Goal: Task Accomplishment & Management: Use online tool/utility

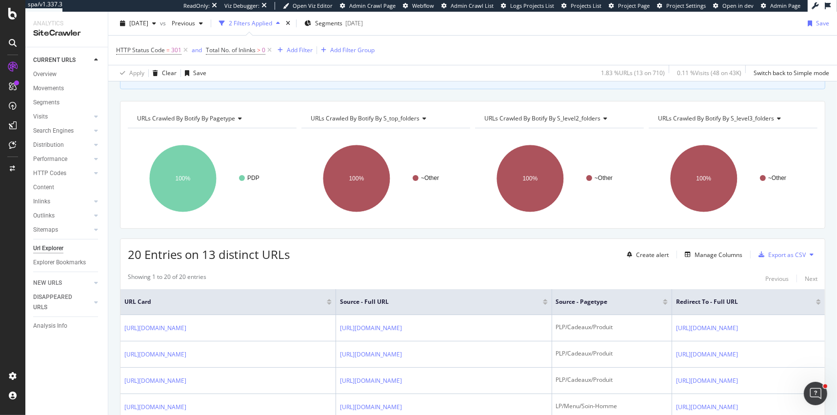
scroll to position [120, 0]
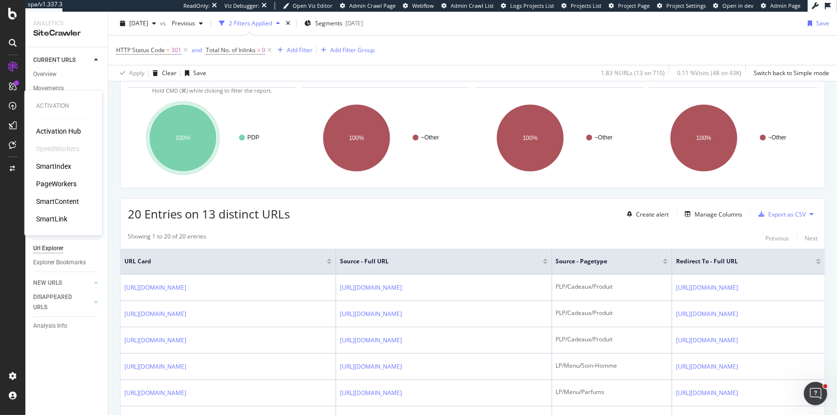
click at [56, 185] on div "PageWorkers" at bounding box center [56, 184] width 40 height 10
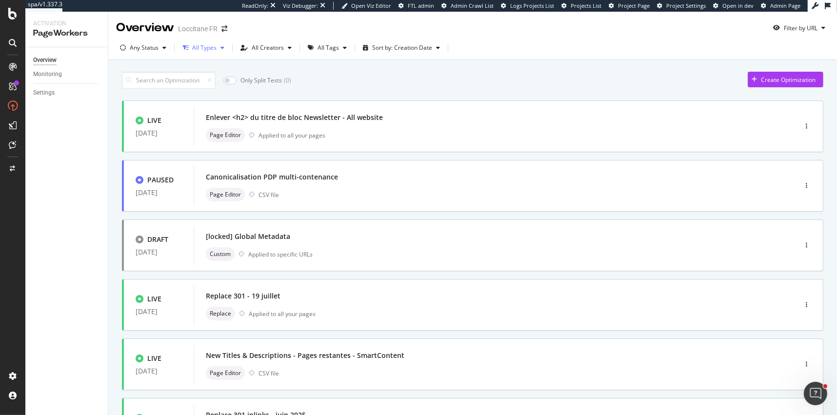
click at [209, 53] on div "All Types" at bounding box center [204, 47] width 50 height 15
click at [192, 98] on div at bounding box center [190, 101] width 8 height 8
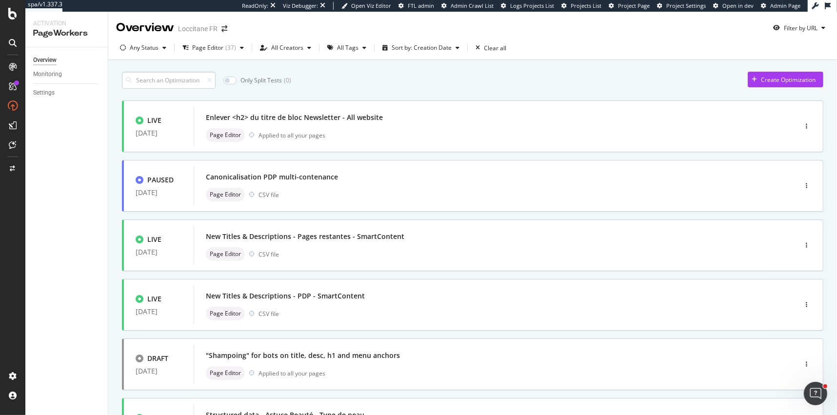
click at [158, 79] on input at bounding box center [169, 80] width 94 height 17
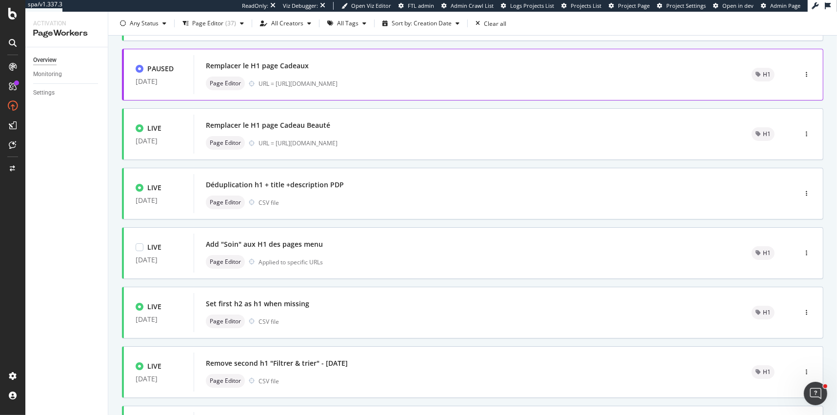
scroll to position [335, 0]
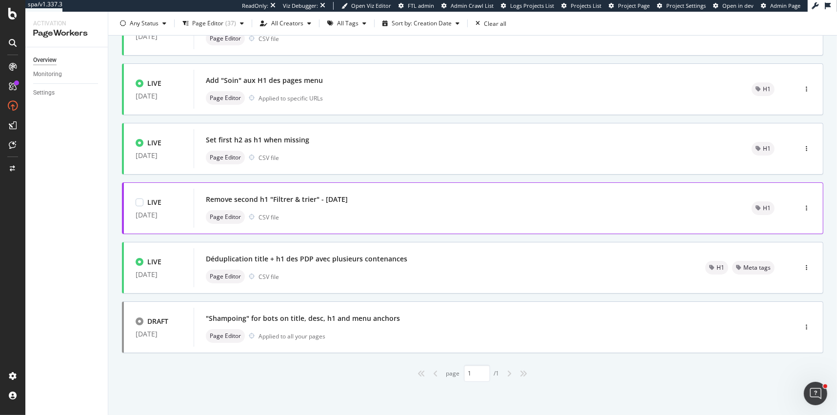
click at [318, 213] on div "Page Editor CSV file" at bounding box center [467, 217] width 522 height 14
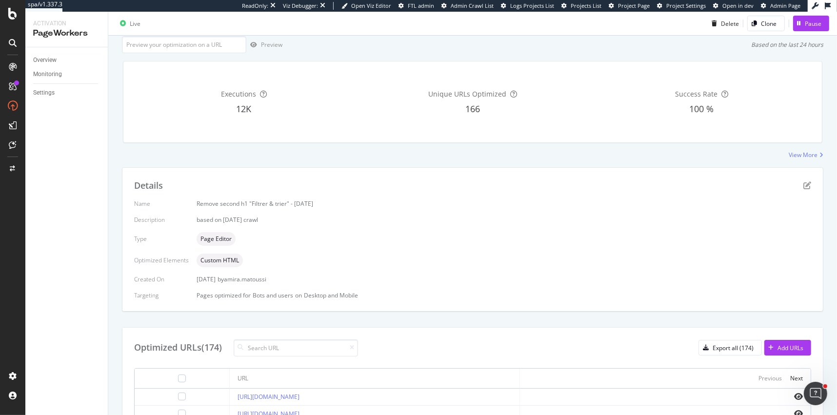
scroll to position [62, 0]
click at [807, 183] on icon "pen-to-square" at bounding box center [807, 184] width 8 height 8
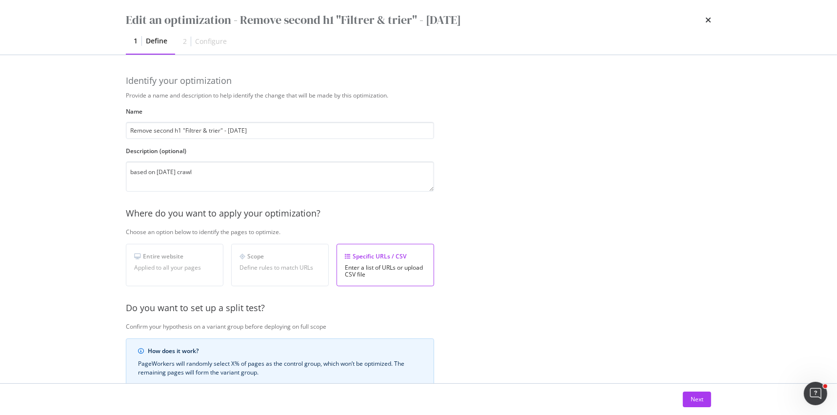
scroll to position [170, 0]
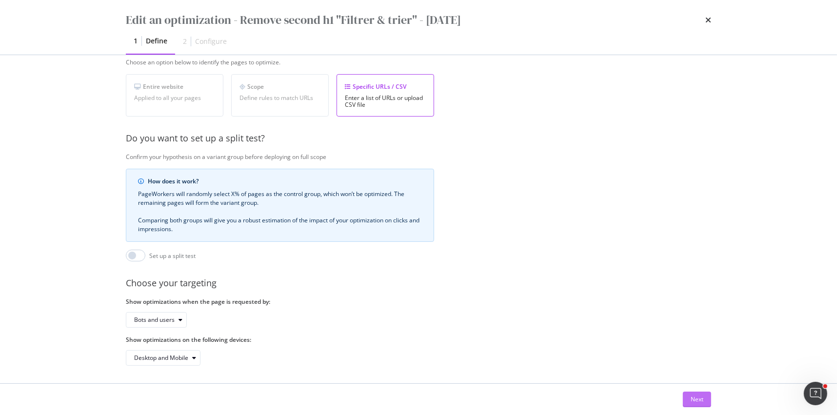
click at [691, 394] on div "Next" at bounding box center [697, 399] width 13 height 15
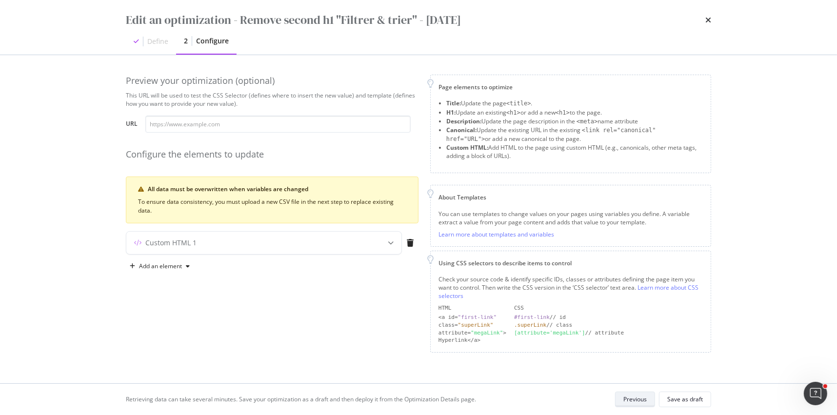
scroll to position [0, 0]
click at [293, 245] on div "Custom HTML 1" at bounding box center [244, 243] width 237 height 10
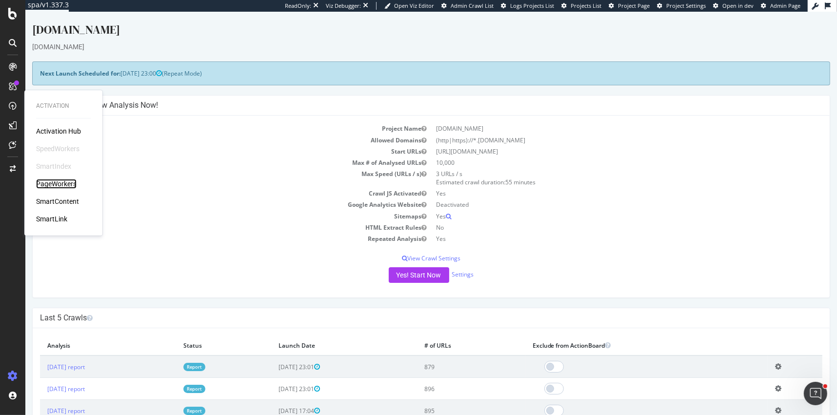
click at [46, 188] on div "PageWorkers" at bounding box center [56, 184] width 40 height 10
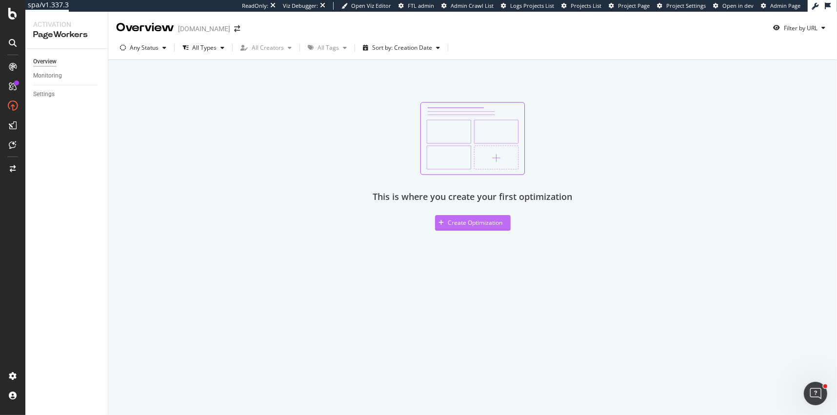
click at [477, 226] on div "Create Optimization" at bounding box center [475, 223] width 55 height 8
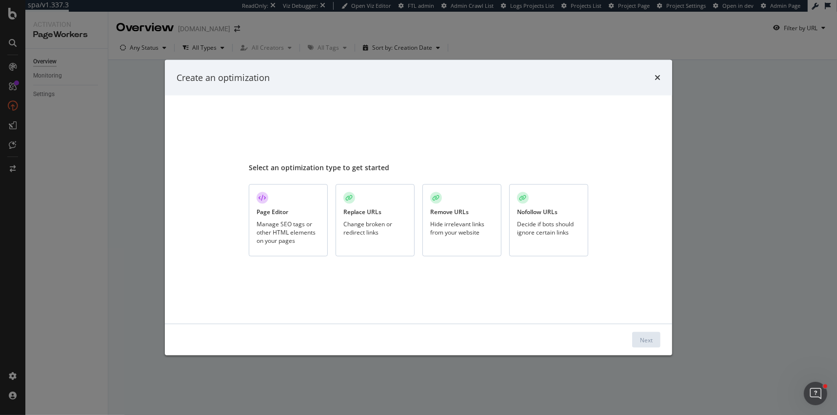
click at [386, 218] on div "Replace URLs Change broken or redirect links" at bounding box center [375, 220] width 79 height 73
click at [637, 336] on button "Next" at bounding box center [646, 340] width 28 height 16
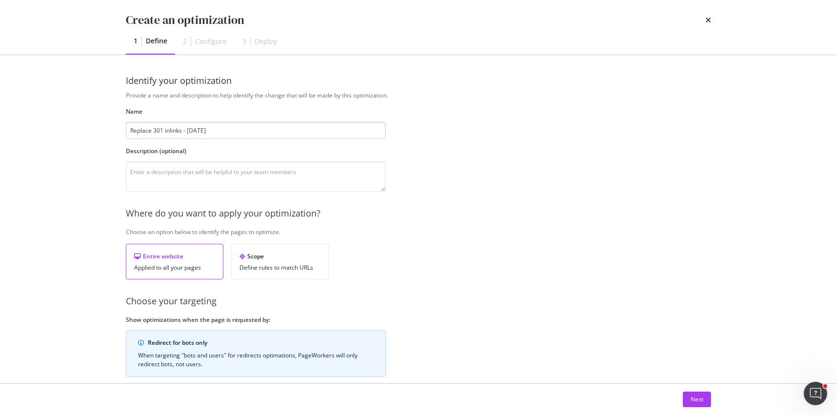
click at [261, 126] on input "Replace 301 inlinks - [DATE]" at bounding box center [256, 130] width 260 height 17
type input "Replace 301 inlinks - [DATE]"
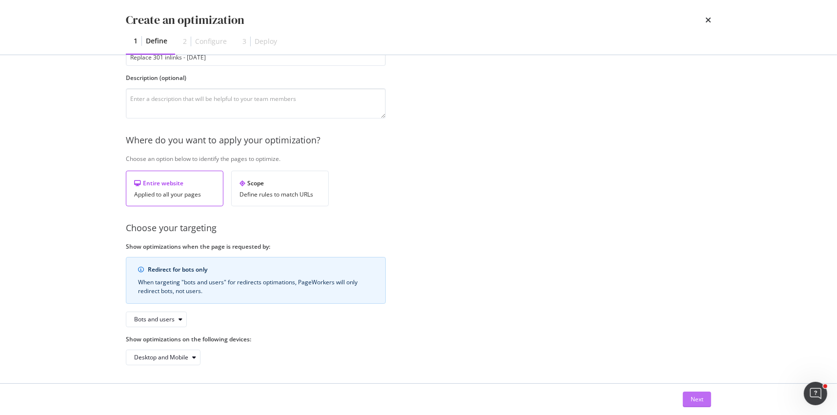
click at [695, 397] on div "Next" at bounding box center [697, 399] width 13 height 8
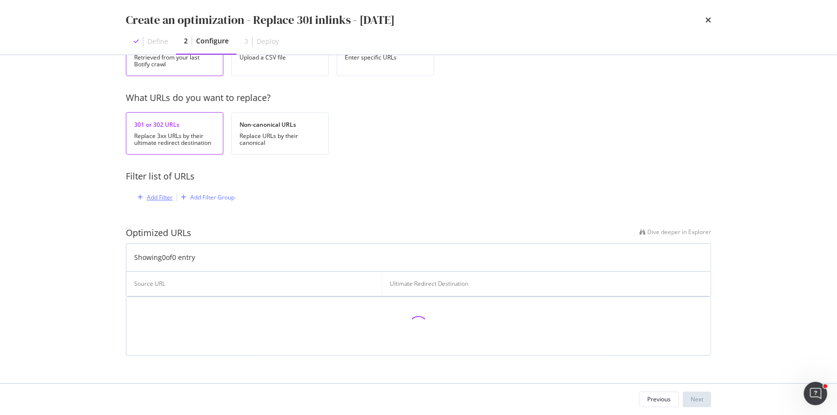
click at [152, 192] on div "Add Filter" at bounding box center [153, 197] width 39 height 11
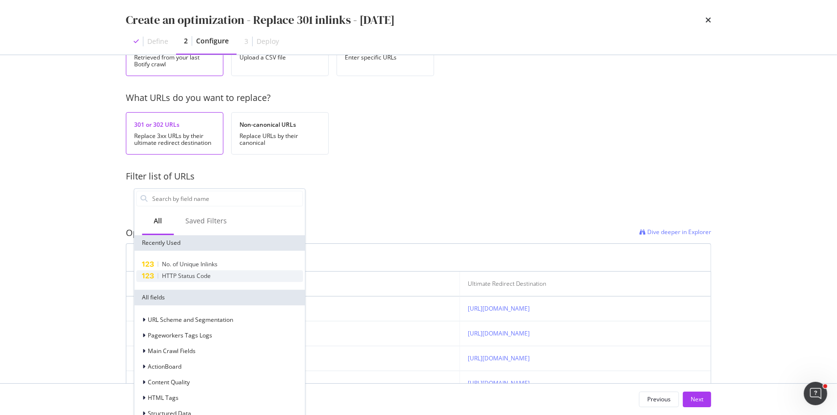
click at [183, 278] on span "HTTP Status Code" at bounding box center [186, 276] width 49 height 8
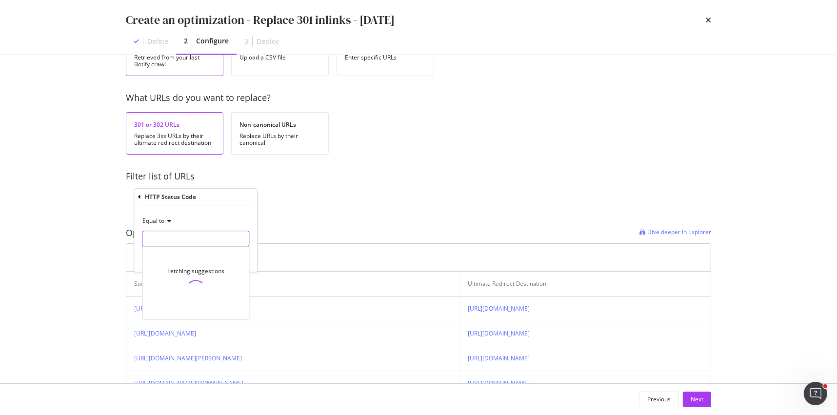
click at [163, 237] on input "modal" at bounding box center [195, 239] width 107 height 16
type input "301"
click at [232, 251] on span "228 URLS" at bounding box center [236, 251] width 24 height 8
click at [244, 260] on div "Apply" at bounding box center [241, 259] width 15 height 8
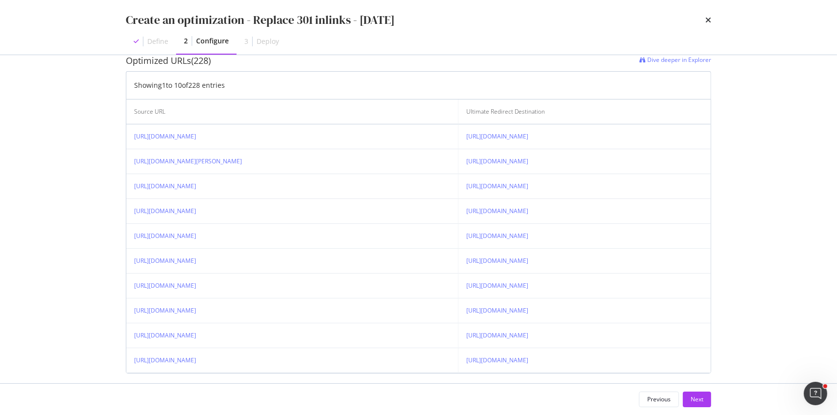
scroll to position [268, 0]
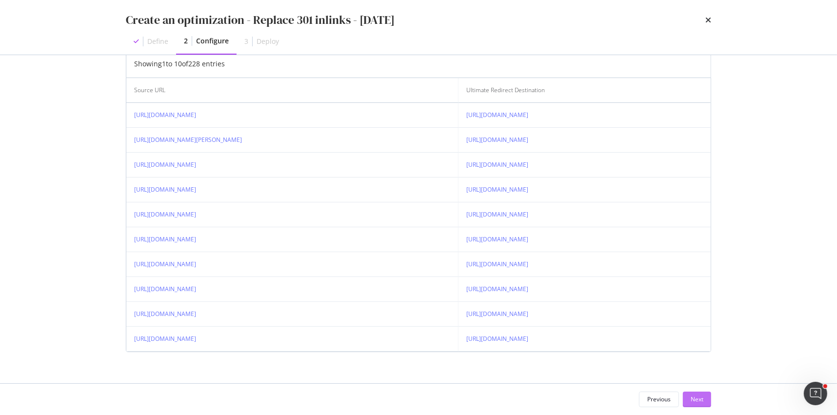
click at [693, 400] on div "Next" at bounding box center [697, 399] width 13 height 8
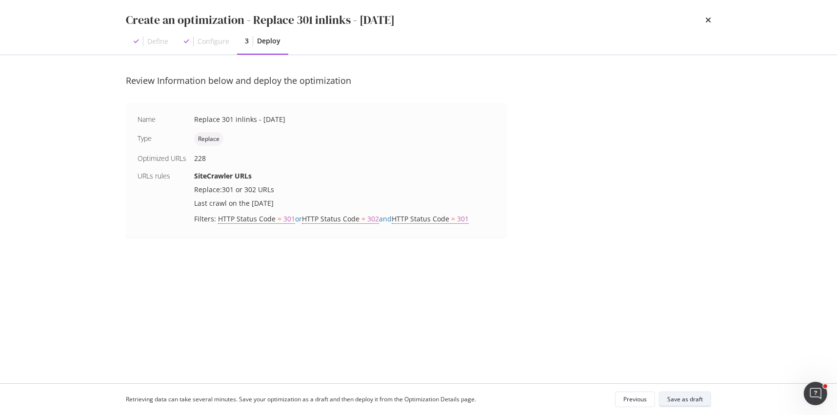
scroll to position [0, 0]
click at [693, 400] on div "Save as draft" at bounding box center [685, 399] width 36 height 8
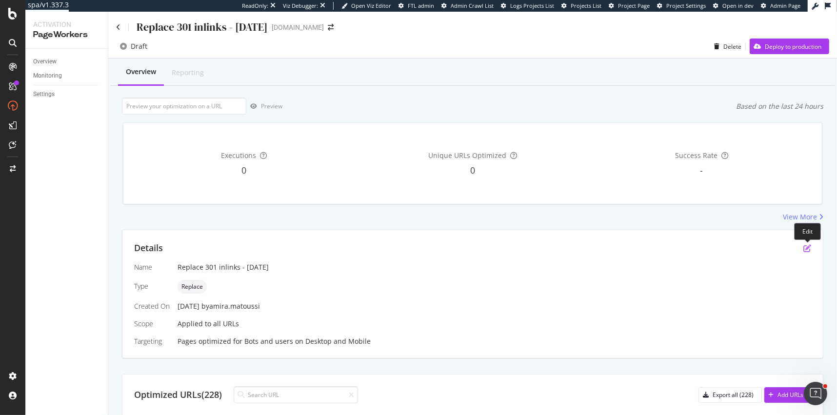
click at [807, 249] on icon "pen-to-square" at bounding box center [807, 248] width 8 height 8
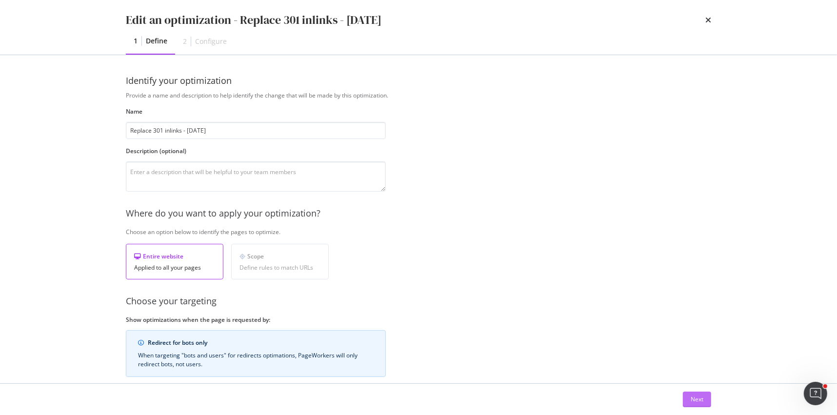
click at [694, 399] on div "Next" at bounding box center [697, 399] width 13 height 8
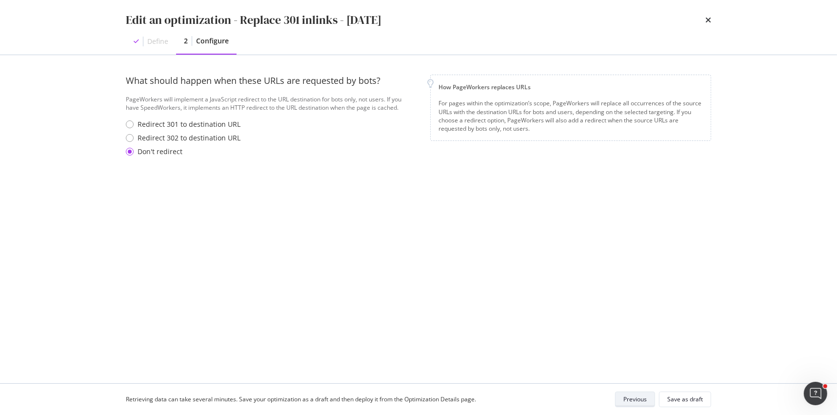
click at [625, 398] on div "Previous" at bounding box center [634, 399] width 23 height 8
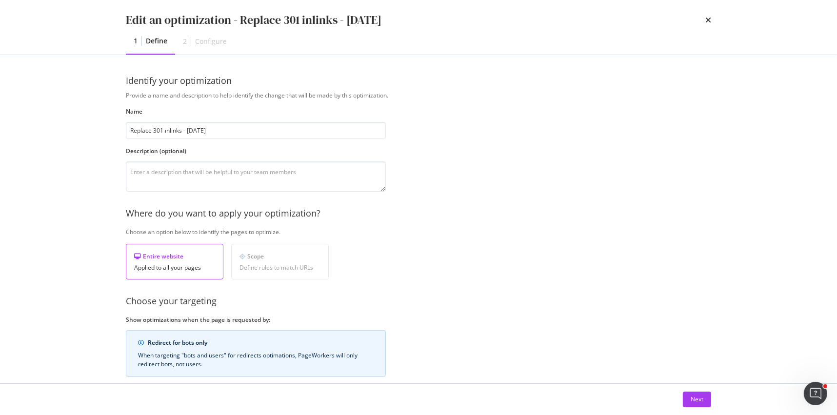
scroll to position [73, 0]
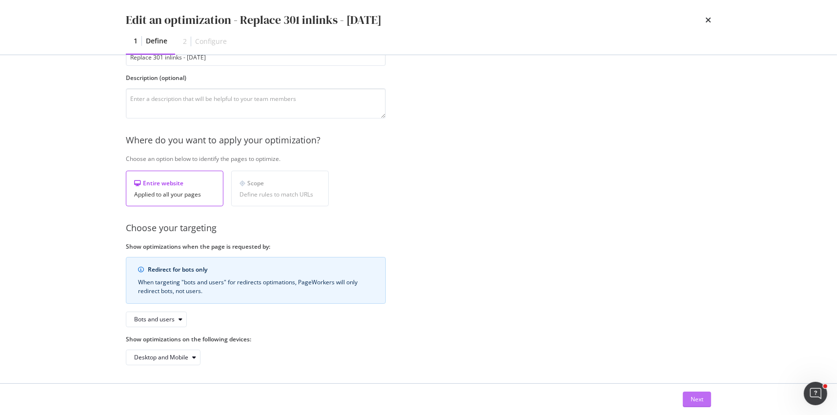
click at [696, 398] on div "Next" at bounding box center [697, 399] width 13 height 8
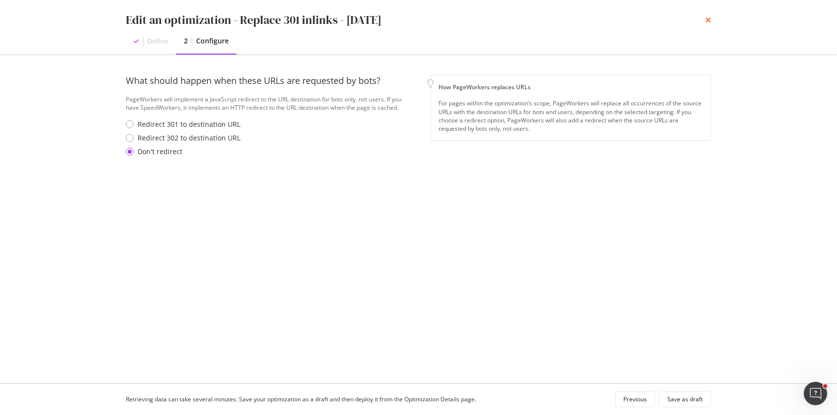
click at [708, 20] on icon "times" at bounding box center [708, 20] width 6 height 8
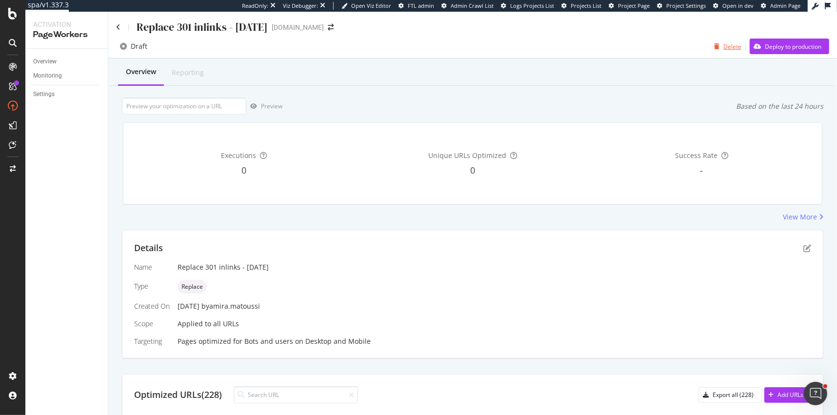
click at [726, 48] on div "Delete" at bounding box center [732, 46] width 18 height 8
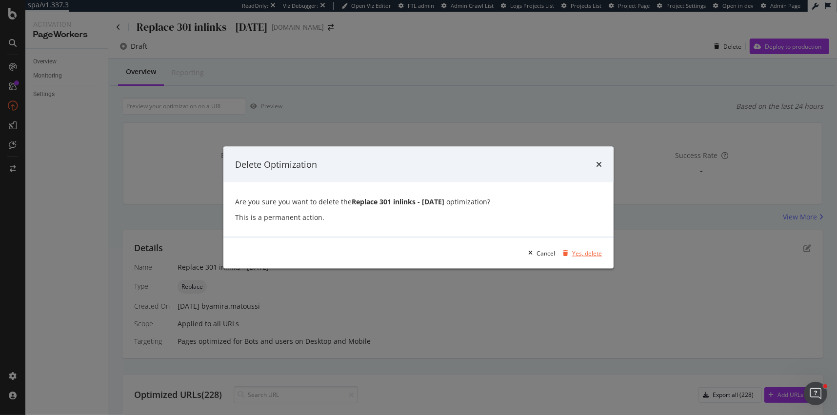
click at [585, 255] on div "Yes, delete" at bounding box center [587, 253] width 30 height 8
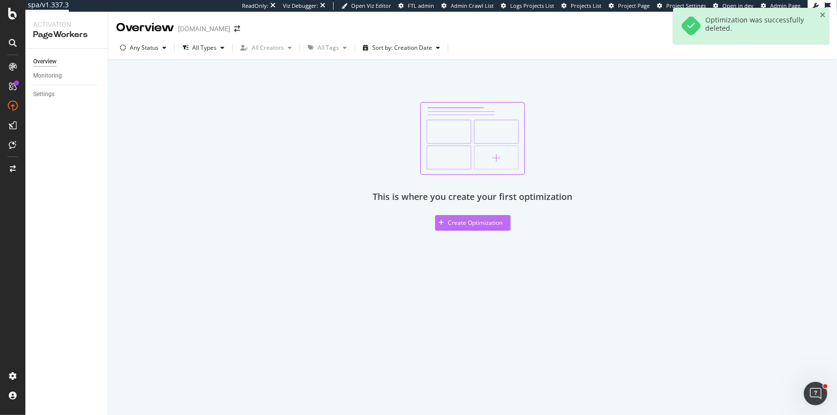
click at [464, 218] on div "Create Optimization" at bounding box center [469, 223] width 68 height 15
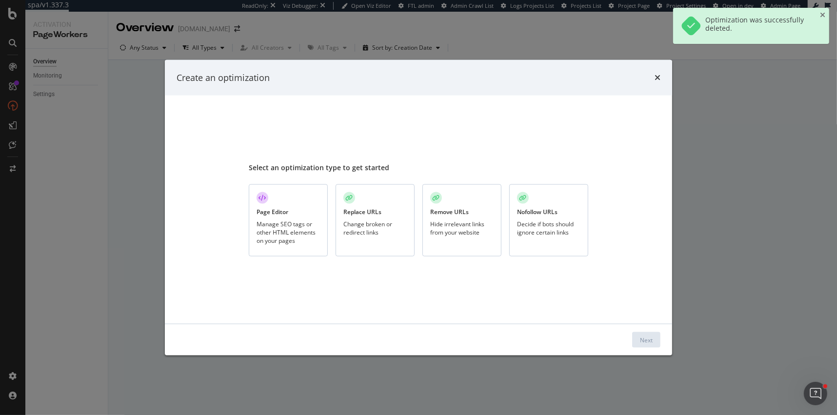
click at [371, 223] on div "Change broken or redirect links" at bounding box center [374, 228] width 63 height 17
click at [637, 334] on button "Next" at bounding box center [646, 340] width 28 height 16
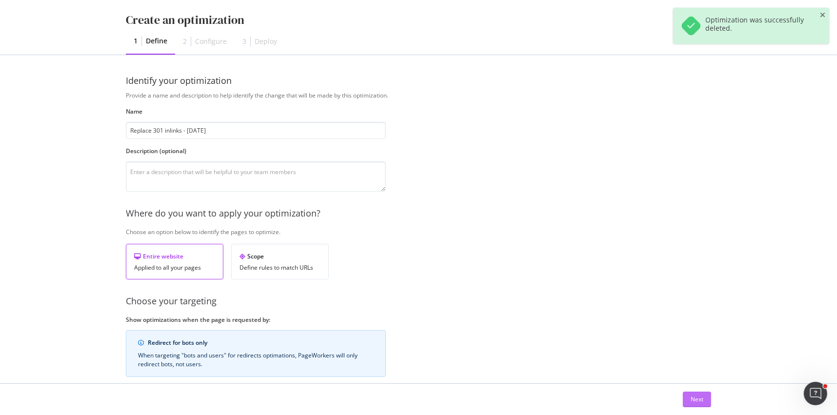
type input "Replace 301 inlinks - [DATE]"
click at [693, 394] on div "Next" at bounding box center [697, 399] width 13 height 15
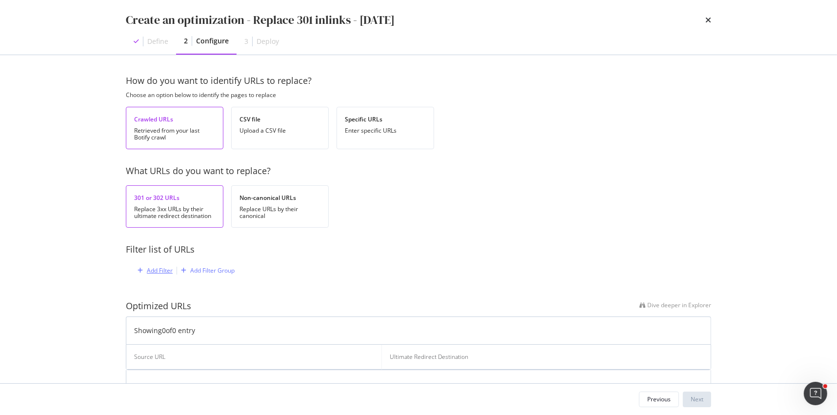
click at [160, 270] on div "Add Filter" at bounding box center [160, 270] width 26 height 8
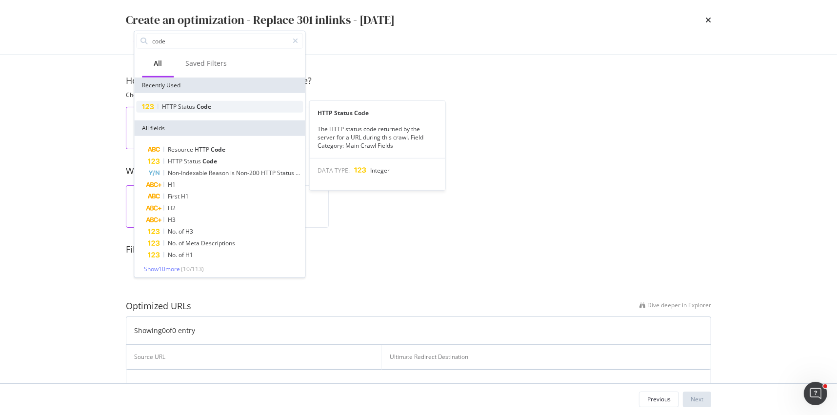
type input "code"
click at [212, 106] on div "HTTP Status Code" at bounding box center [219, 107] width 167 height 12
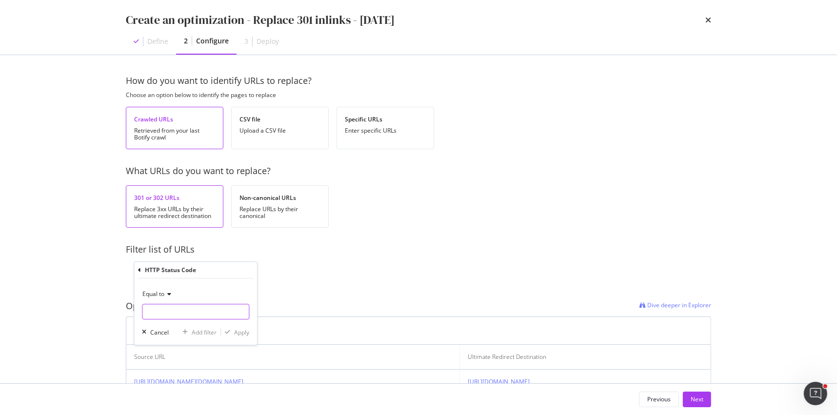
click at [191, 304] on input "modal" at bounding box center [195, 312] width 107 height 16
type input "301"
click at [236, 322] on span "228 URLS" at bounding box center [236, 324] width 24 height 8
click at [240, 329] on div "Apply" at bounding box center [241, 332] width 15 height 8
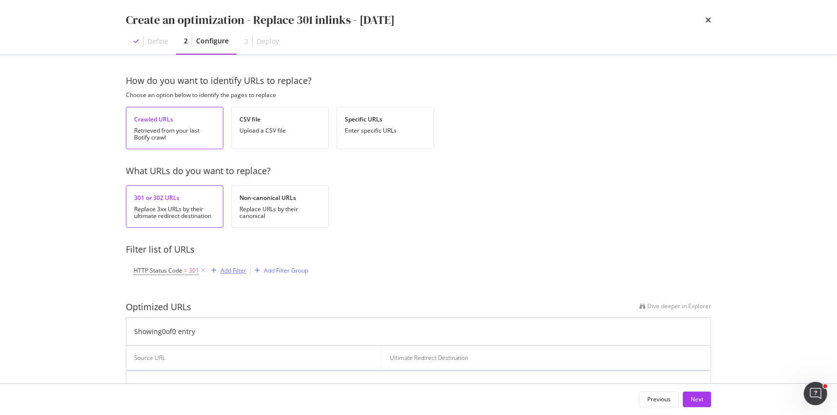
click at [233, 268] on div "Add Filter" at bounding box center [233, 270] width 26 height 8
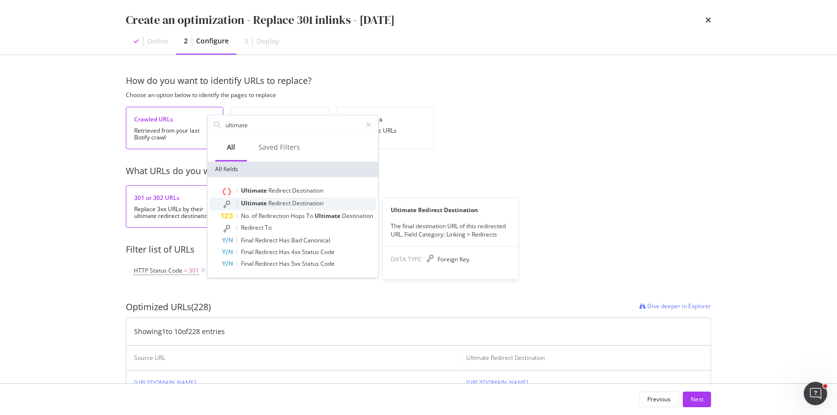
type input "ultimate"
click at [278, 202] on span "Redirect" at bounding box center [280, 203] width 24 height 8
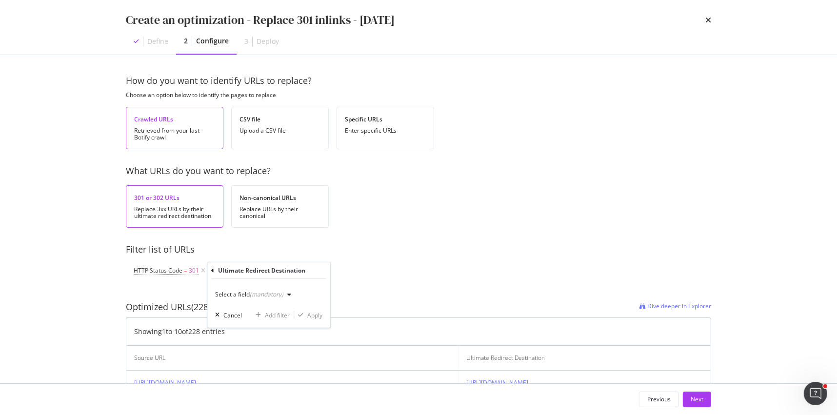
click at [262, 292] on div "(mandatory)" at bounding box center [267, 294] width 34 height 8
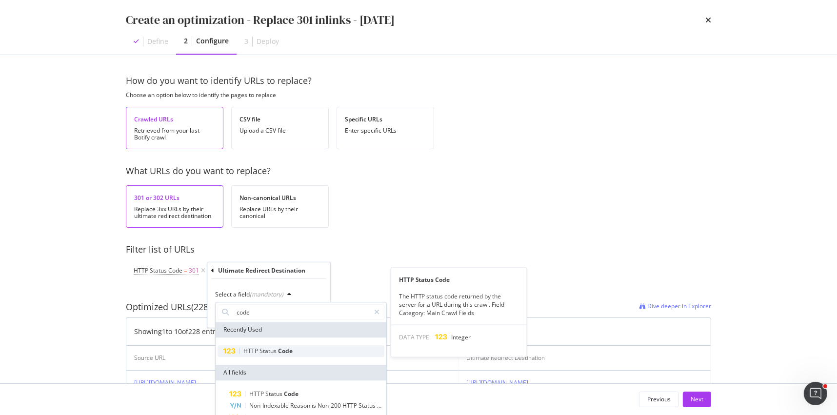
type input "code"
click at [287, 351] on span "Code" at bounding box center [285, 351] width 15 height 8
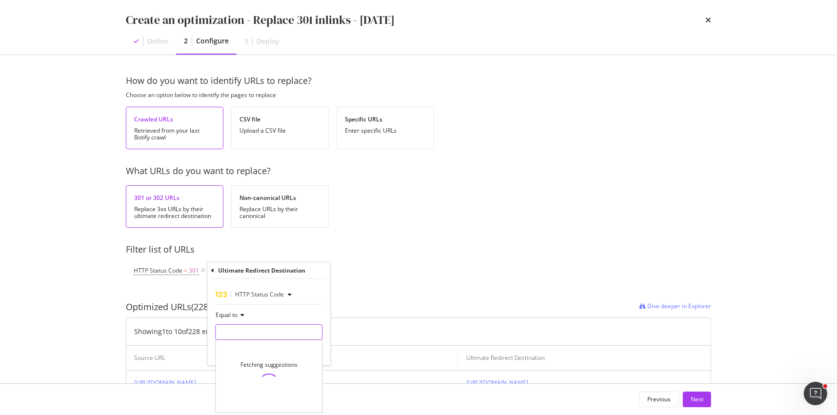
click at [255, 332] on input "modal" at bounding box center [268, 332] width 107 height 16
type input "200"
click at [310, 344] on span "620 URLS" at bounding box center [309, 345] width 24 height 8
click at [311, 353] on div "Apply" at bounding box center [314, 352] width 15 height 8
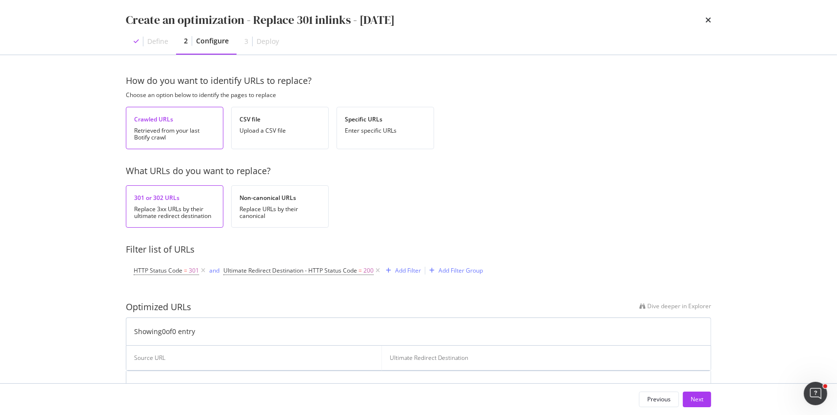
scroll to position [80, 0]
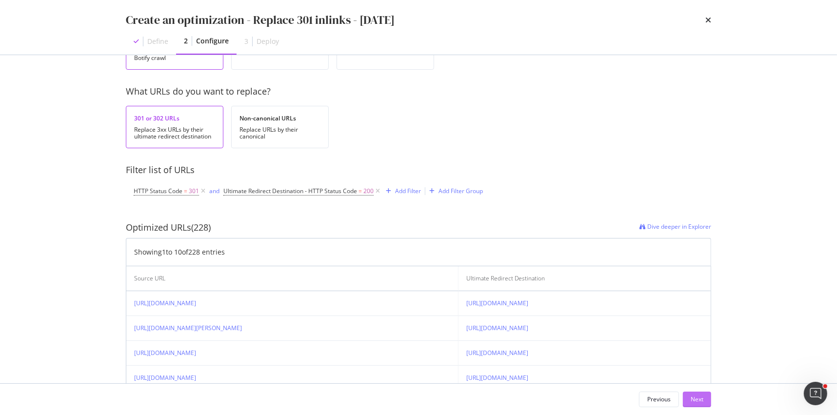
click at [698, 398] on div "Next" at bounding box center [697, 399] width 13 height 8
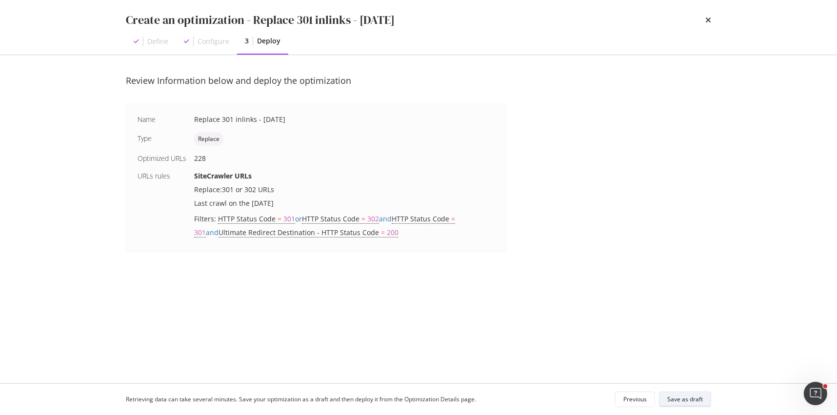
scroll to position [0, 0]
click at [695, 401] on div "Save as draft" at bounding box center [685, 399] width 36 height 8
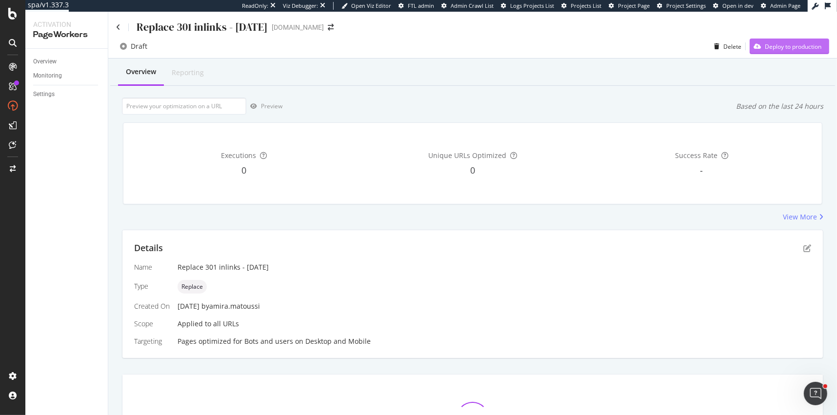
click at [773, 49] on div "Deploy to production" at bounding box center [793, 46] width 57 height 8
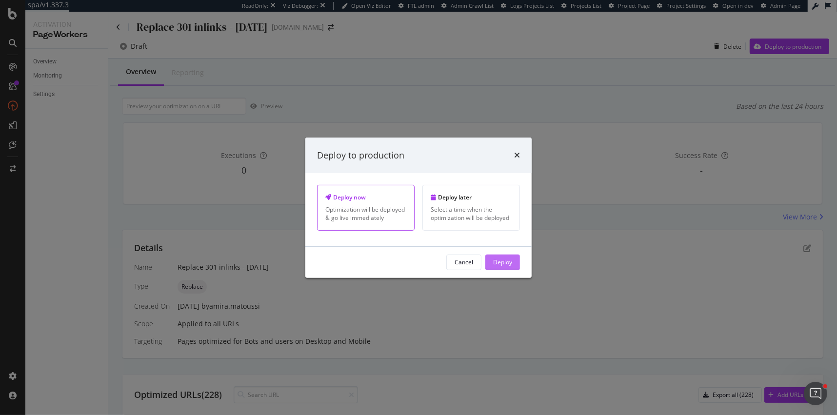
click at [496, 263] on div "Deploy" at bounding box center [502, 262] width 19 height 8
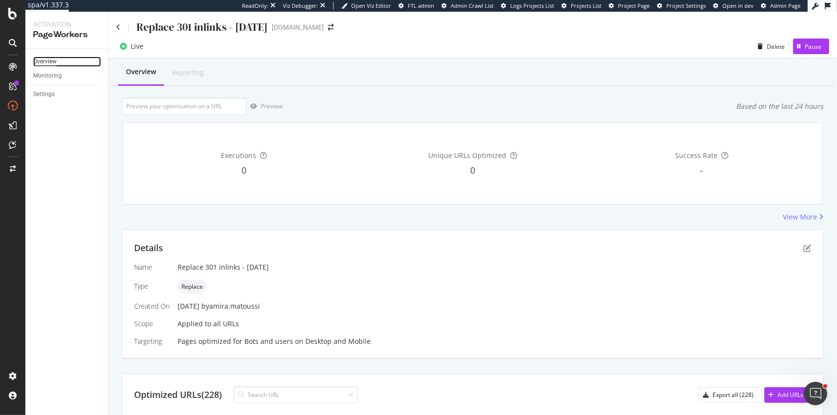
click at [44, 57] on div "Overview" at bounding box center [44, 62] width 23 height 10
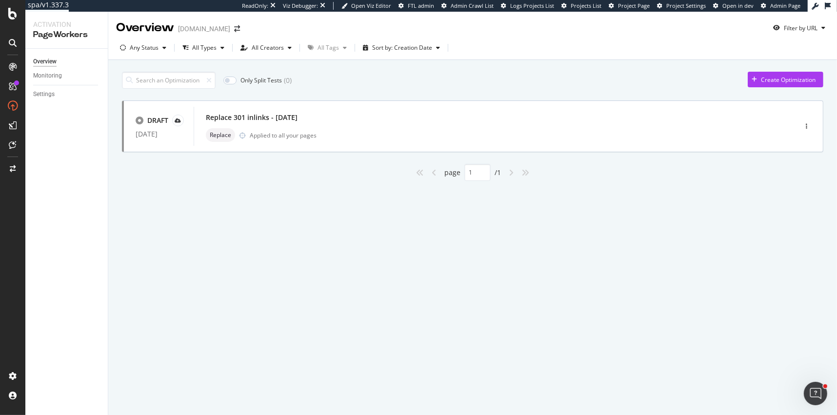
click at [784, 70] on div "Only Split Tests ( 0 ) Create Optimization DRAFT 28 Aug. 2025 Replace 301 inlin…" at bounding box center [472, 124] width 701 height 114
click at [781, 80] on div "Create Optimization" at bounding box center [788, 80] width 55 height 8
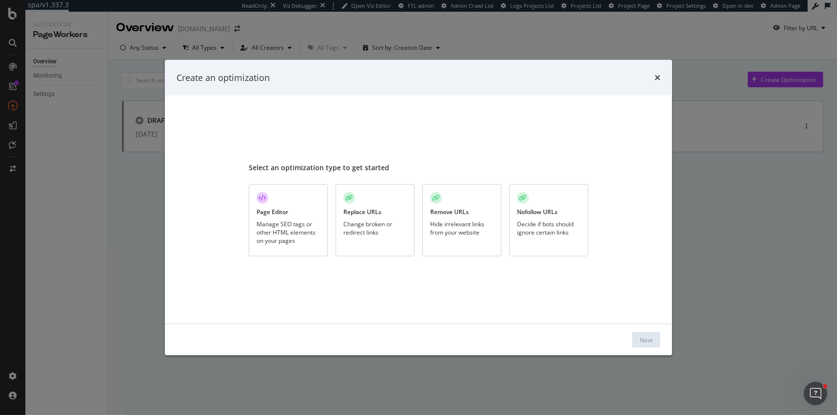
click at [437, 213] on div "Remove URLs" at bounding box center [449, 212] width 39 height 8
click at [642, 336] on div "Next" at bounding box center [646, 340] width 13 height 8
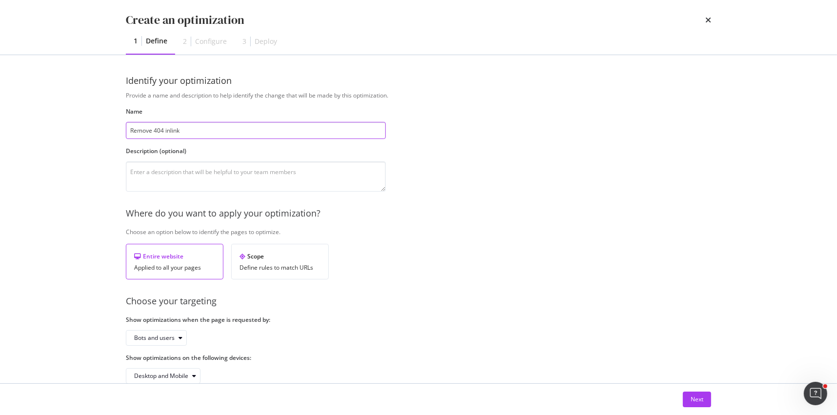
type input "Remove 404 inlinks"
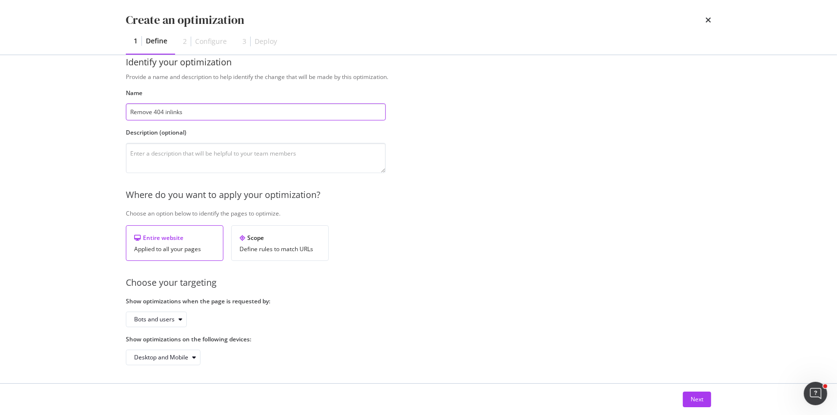
click at [254, 111] on input "Remove 404 inlinks" at bounding box center [256, 111] width 260 height 17
paste input "https://app.botify.com/ml-distribution-fr"
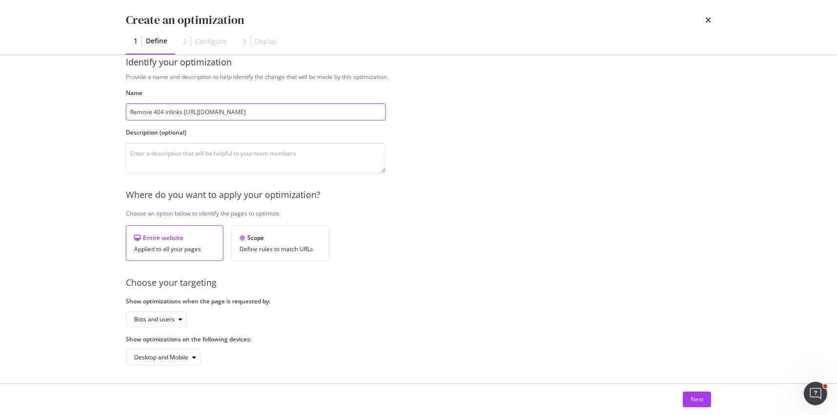
drag, startPoint x: 185, startPoint y: 113, endPoint x: 306, endPoint y: 113, distance: 120.5
click at [306, 114] on input "Remove 404 inlinks https://app.botify.com/ml-distribution-fr" at bounding box center [256, 111] width 260 height 17
click at [197, 112] on input "Remove 404 inlinks - AUgust 28" at bounding box center [256, 111] width 260 height 17
click at [234, 116] on input "Remove 404 inlinks - [DATE]" at bounding box center [256, 111] width 260 height 17
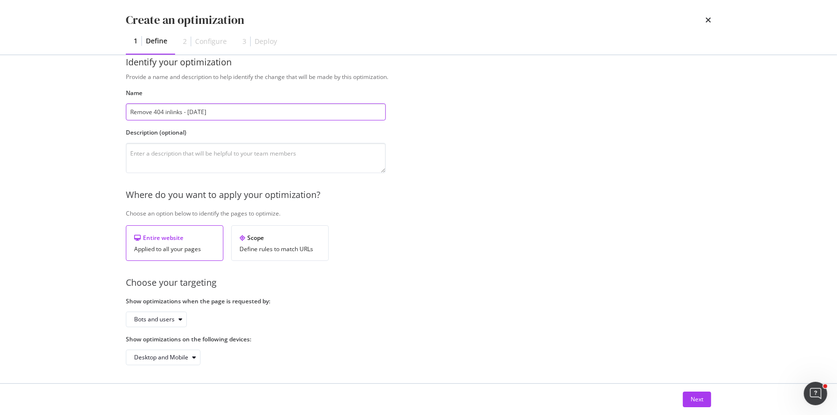
click at [234, 116] on input "Remove 404 inlinks - [DATE]" at bounding box center [256, 111] width 260 height 17
type input "Remove 404 inlinks - [DATE]"
click at [686, 395] on button "Next" at bounding box center [697, 400] width 28 height 16
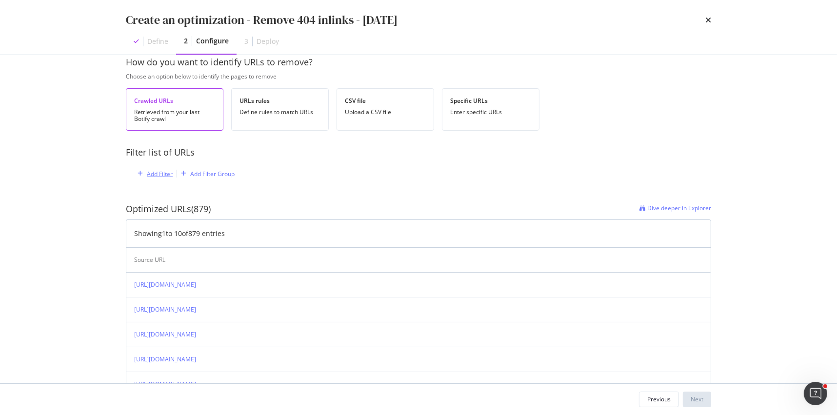
click at [153, 175] on div "Add Filter" at bounding box center [160, 174] width 26 height 8
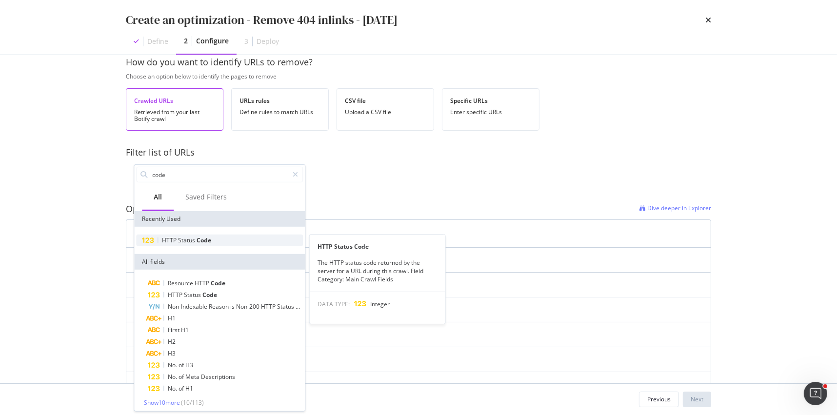
type input "code"
click at [198, 239] on span "Code" at bounding box center [204, 240] width 15 height 8
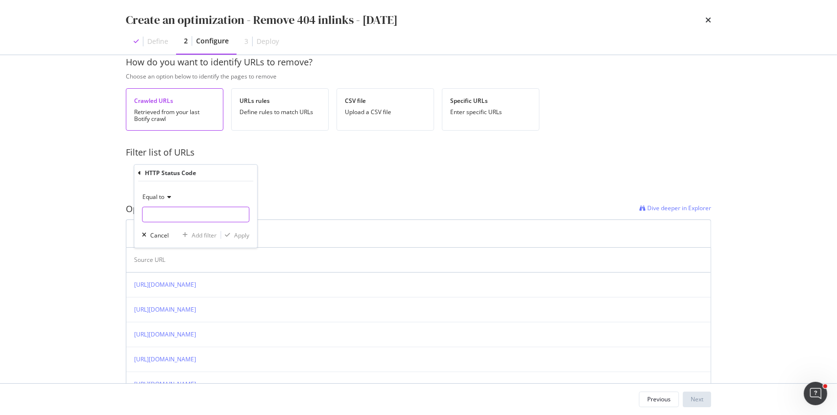
click at [177, 215] on input "modal" at bounding box center [195, 215] width 107 height 16
type input "404"
click at [239, 232] on div "Apply" at bounding box center [241, 235] width 15 height 8
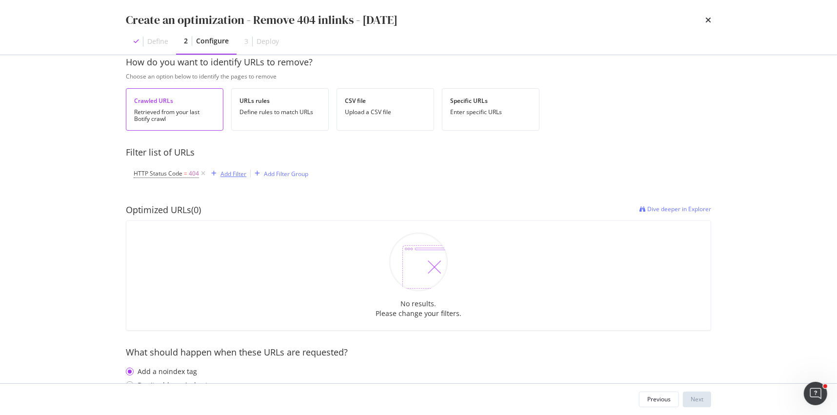
click at [224, 175] on div "Add Filter" at bounding box center [233, 174] width 26 height 8
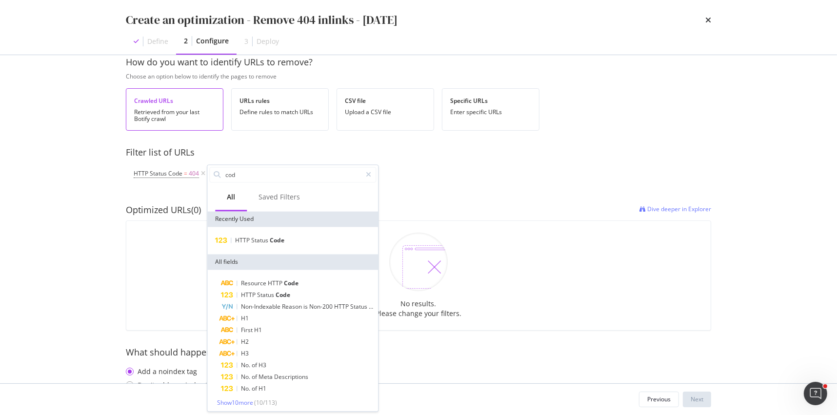
type input "code"
click at [252, 243] on span "Status" at bounding box center [260, 241] width 19 height 8
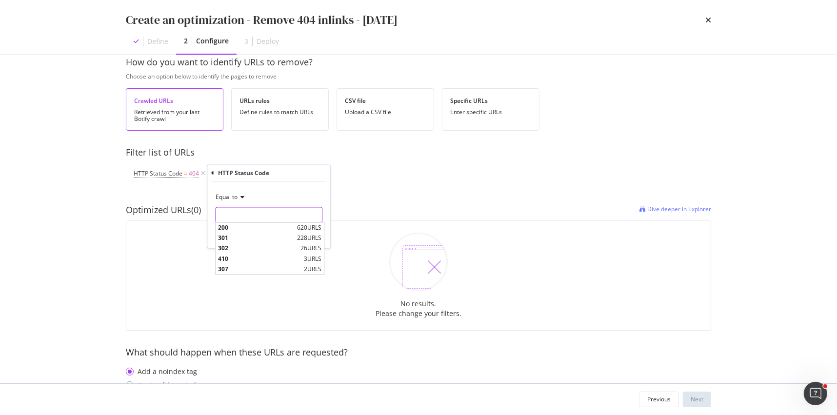
click at [228, 214] on input "modal" at bounding box center [268, 215] width 107 height 16
type input "410"
click at [284, 225] on span "410" at bounding box center [259, 228] width 83 height 8
click at [309, 232] on div "Apply" at bounding box center [314, 235] width 15 height 8
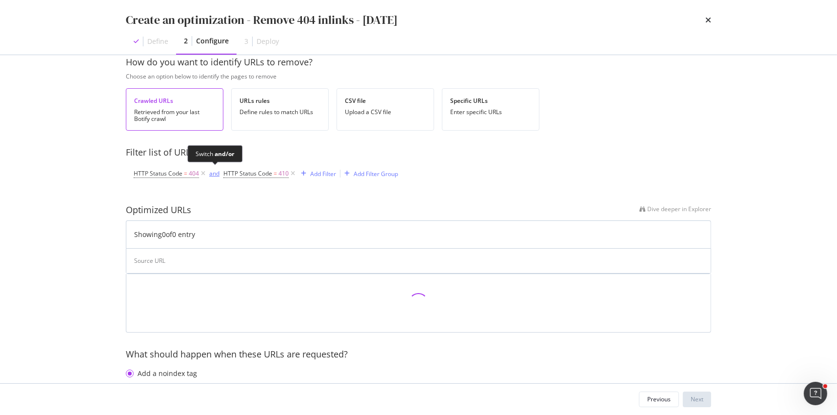
click at [212, 175] on div "and" at bounding box center [214, 173] width 10 height 8
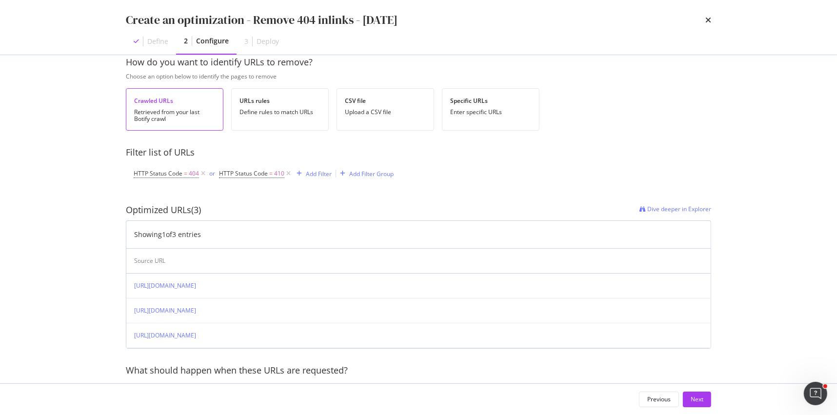
scroll to position [61, 0]
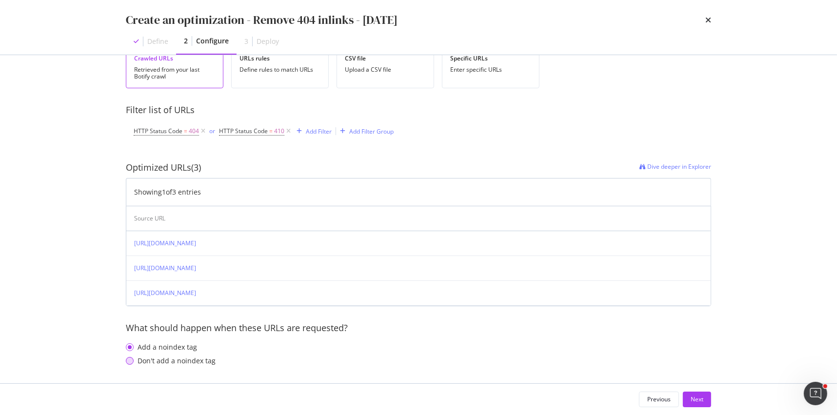
click at [131, 358] on div "Don't add a noindex tag" at bounding box center [130, 361] width 8 height 8
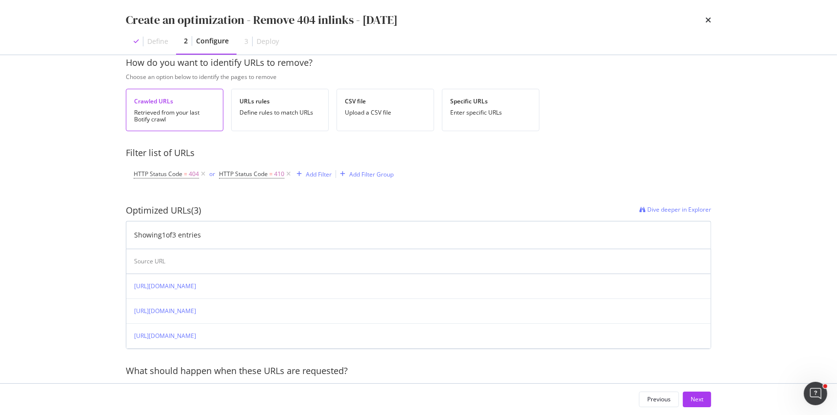
scroll to position [0, 0]
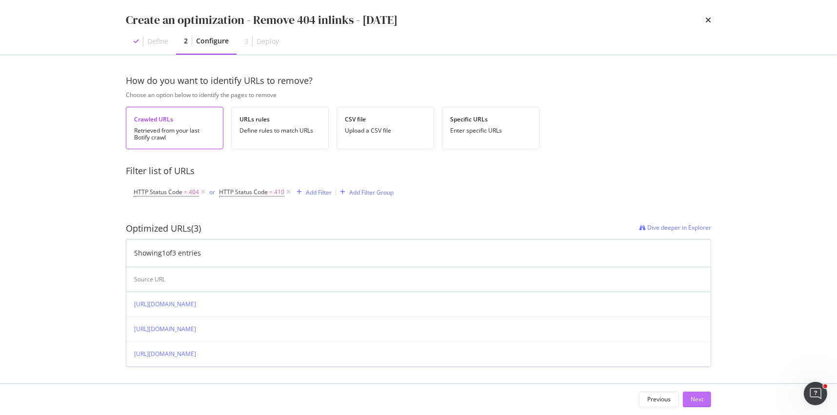
click at [692, 397] on div "Next" at bounding box center [697, 399] width 13 height 8
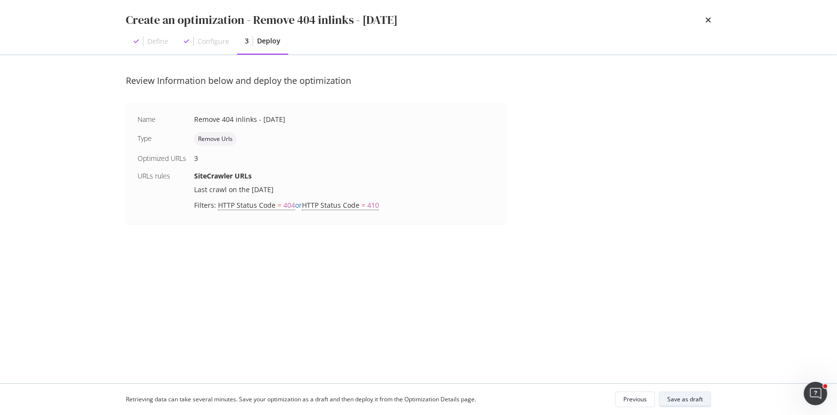
click at [691, 397] on div "Save as draft" at bounding box center [685, 399] width 36 height 8
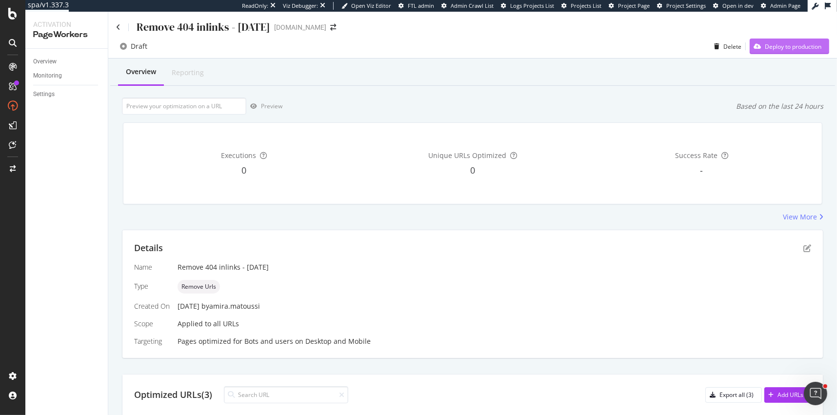
click at [768, 46] on div "Deploy to production" at bounding box center [793, 46] width 57 height 8
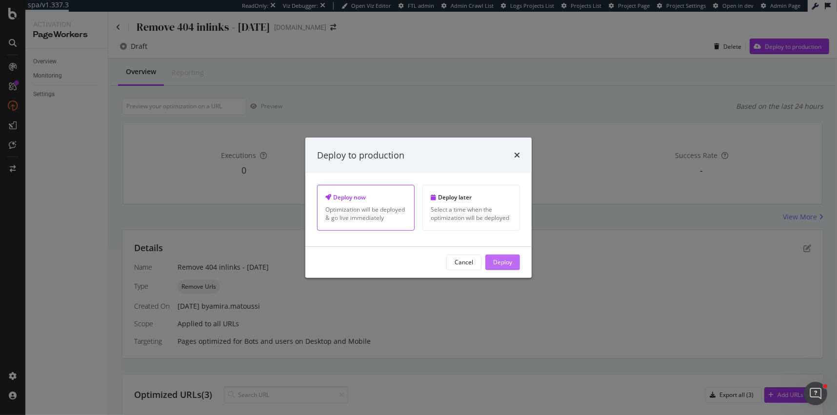
click at [493, 265] on div "Deploy" at bounding box center [502, 262] width 19 height 8
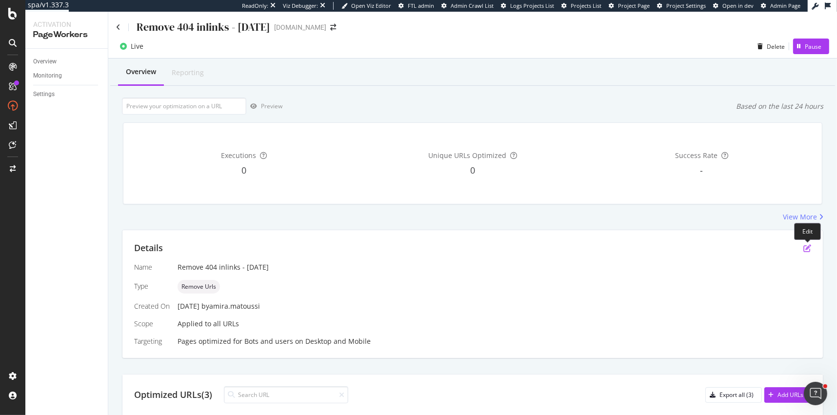
click at [808, 245] on icon "pen-to-square" at bounding box center [807, 248] width 8 height 8
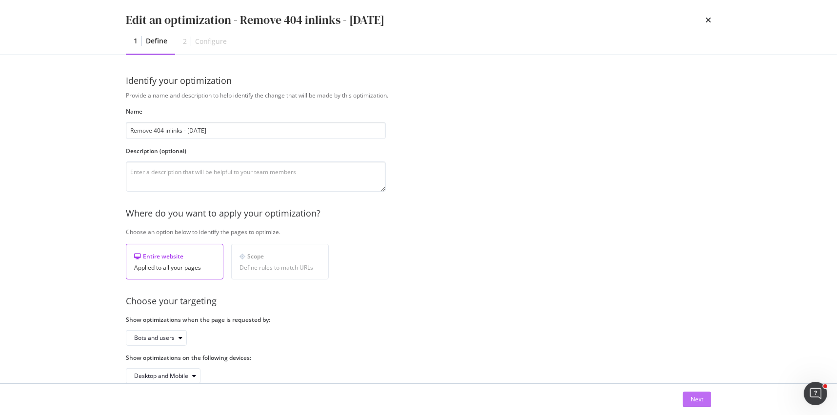
click at [704, 397] on button "Next" at bounding box center [697, 400] width 28 height 16
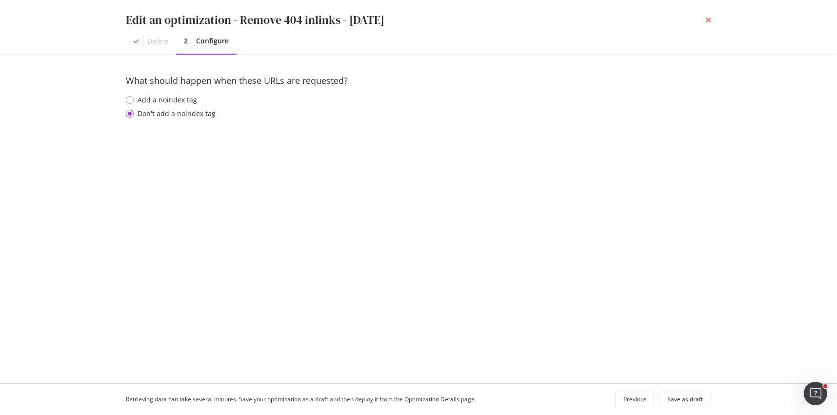
click at [707, 18] on icon "times" at bounding box center [708, 20] width 6 height 8
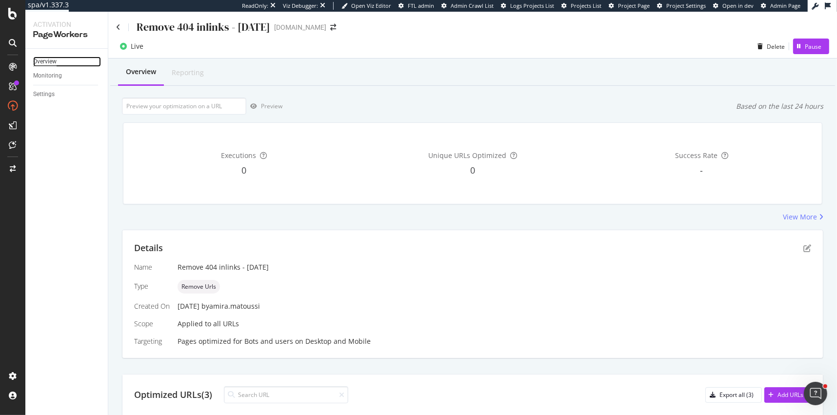
click at [46, 61] on div "Overview" at bounding box center [44, 62] width 23 height 10
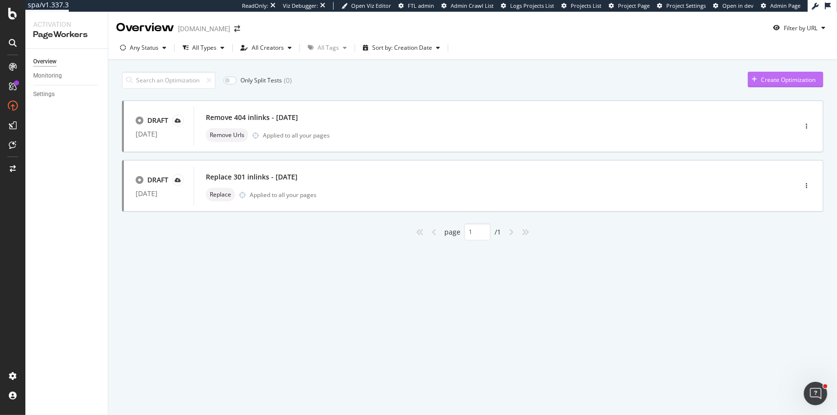
click at [774, 80] on div "Create Optimization" at bounding box center [788, 80] width 55 height 8
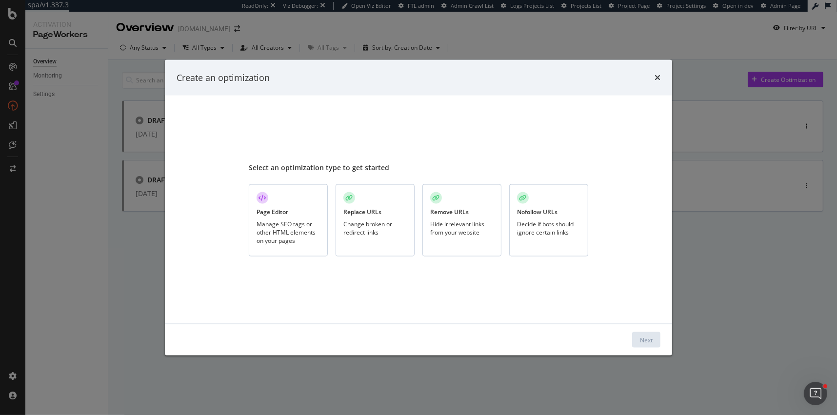
click at [458, 220] on div "Hide irrelevant links from your website" at bounding box center [461, 228] width 63 height 17
click at [653, 339] on button "Next" at bounding box center [646, 340] width 28 height 16
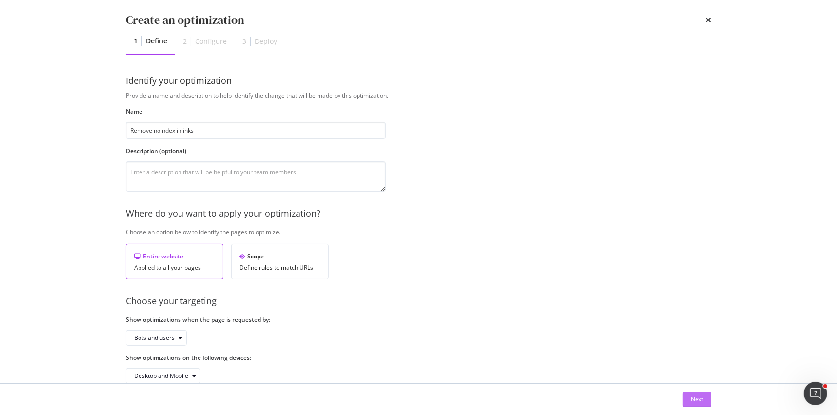
type input "Remove noindex inlinks"
click at [699, 397] on div "Next" at bounding box center [697, 399] width 13 height 8
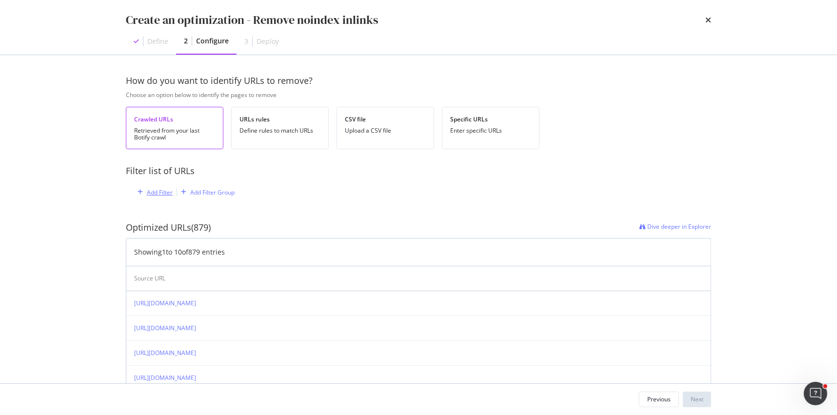
click at [164, 192] on div "Add Filter" at bounding box center [160, 192] width 26 height 8
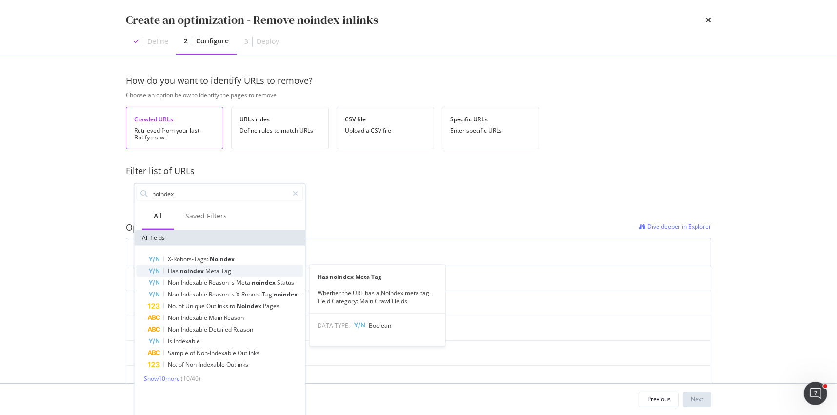
type input "noindex"
click at [206, 273] on span "Meta" at bounding box center [213, 271] width 16 height 8
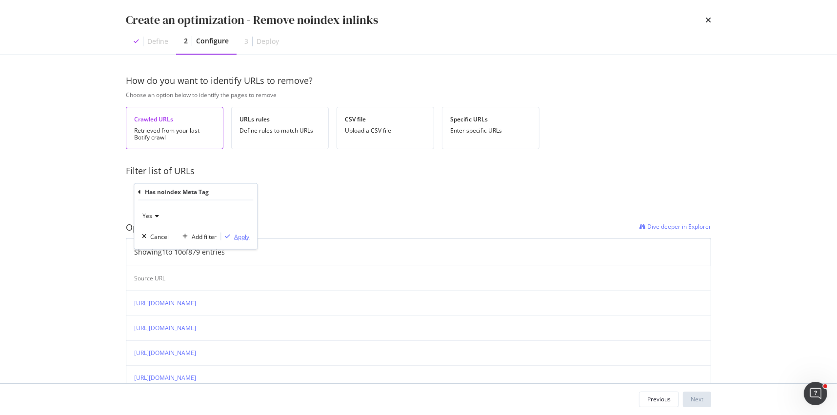
click at [241, 235] on div "Apply" at bounding box center [241, 236] width 15 height 8
click at [247, 194] on div "Add Filter" at bounding box center [245, 192] width 26 height 8
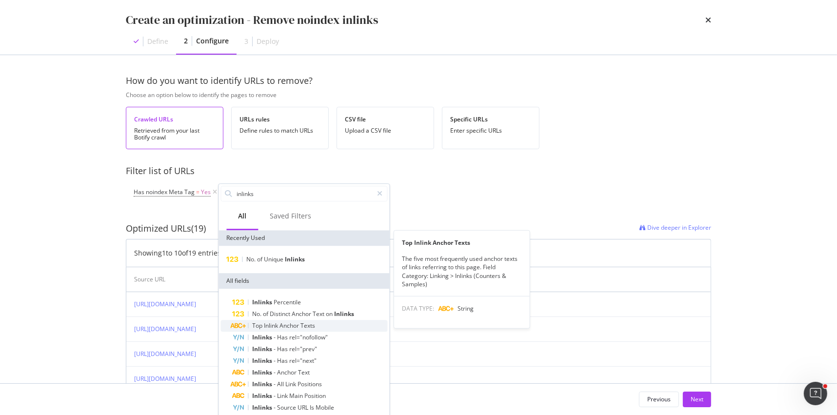
scroll to position [2, 0]
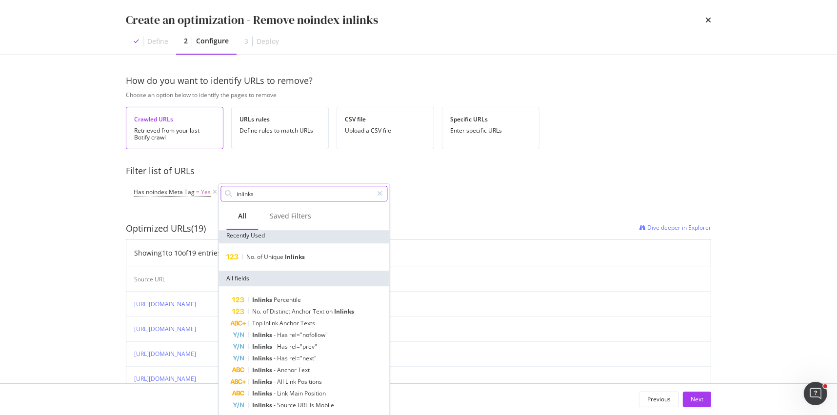
click at [237, 194] on input "inlinks" at bounding box center [304, 193] width 137 height 15
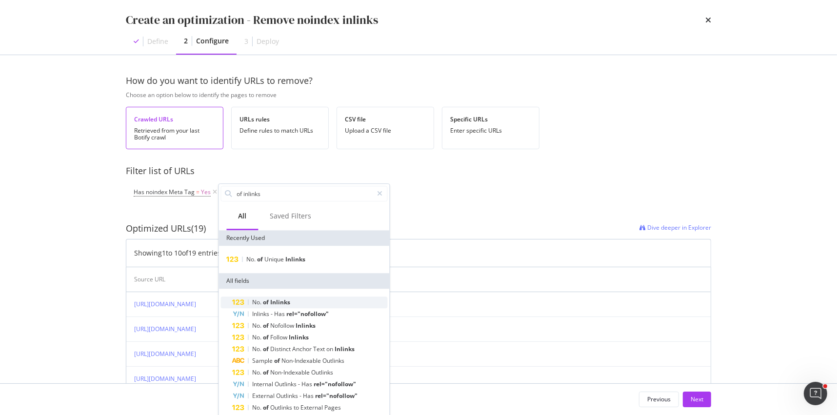
type input "of inlinks"
click at [270, 300] on span "of" at bounding box center [266, 302] width 7 height 8
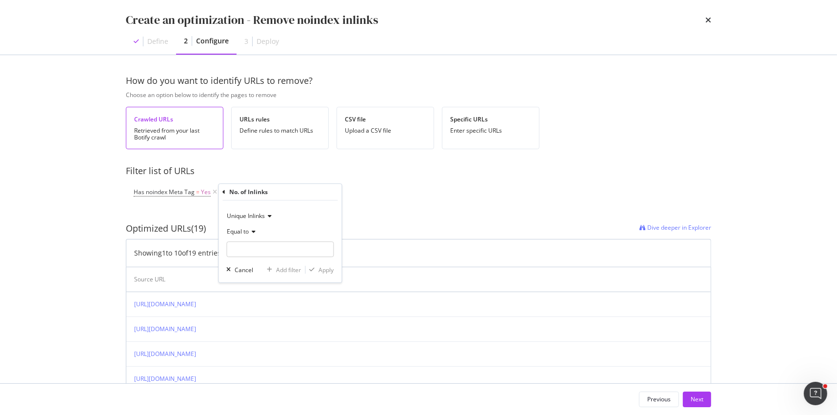
click at [237, 225] on div "Equal to" at bounding box center [280, 232] width 107 height 16
click at [245, 307] on div "Greater than" at bounding box center [281, 302] width 104 height 13
click at [245, 244] on input "modal" at bounding box center [280, 249] width 107 height 16
type input "0"
click at [328, 269] on div "Apply" at bounding box center [326, 270] width 15 height 8
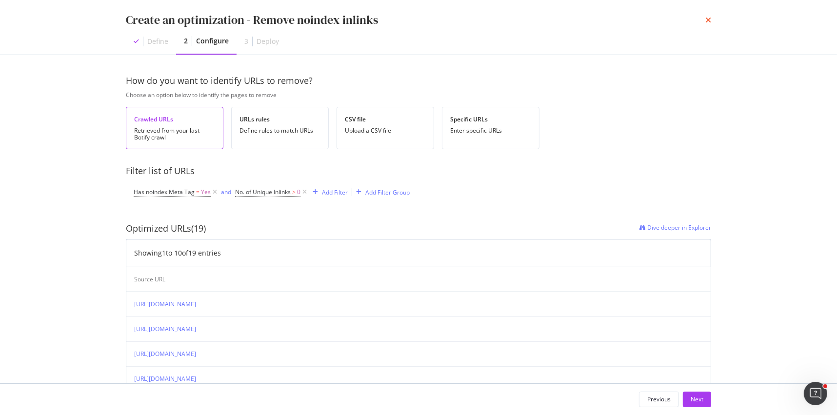
click at [706, 19] on icon "times" at bounding box center [708, 20] width 6 height 8
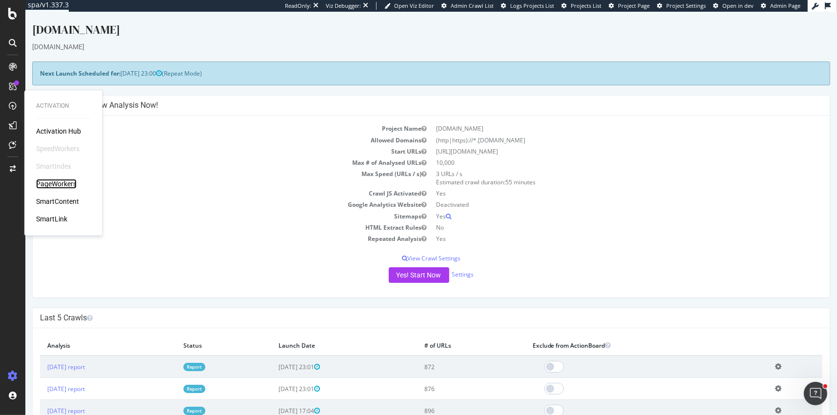
click at [51, 180] on div "PageWorkers" at bounding box center [56, 184] width 40 height 10
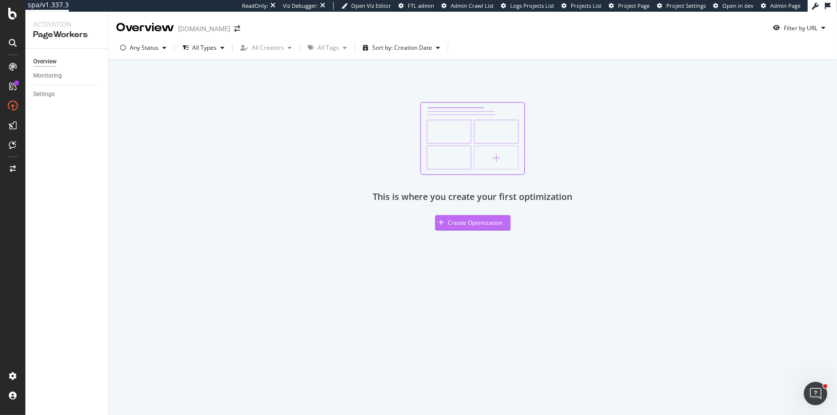
click at [452, 225] on div "Create Optimization" at bounding box center [475, 223] width 55 height 8
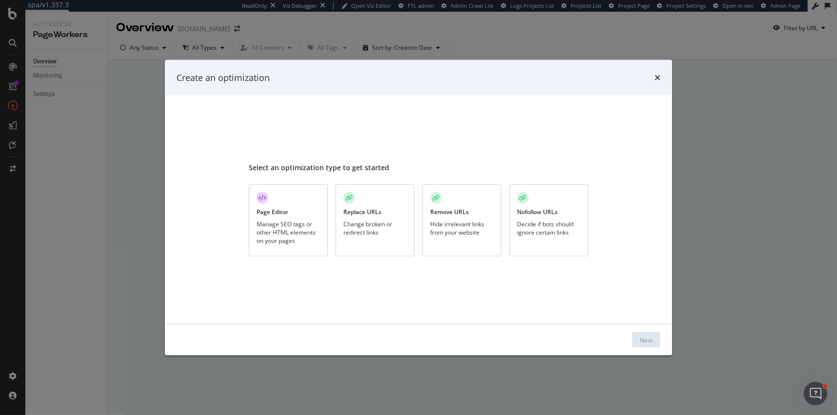
click at [379, 228] on div "Change broken or redirect links" at bounding box center [374, 228] width 63 height 17
click at [644, 337] on div "Next" at bounding box center [646, 340] width 13 height 8
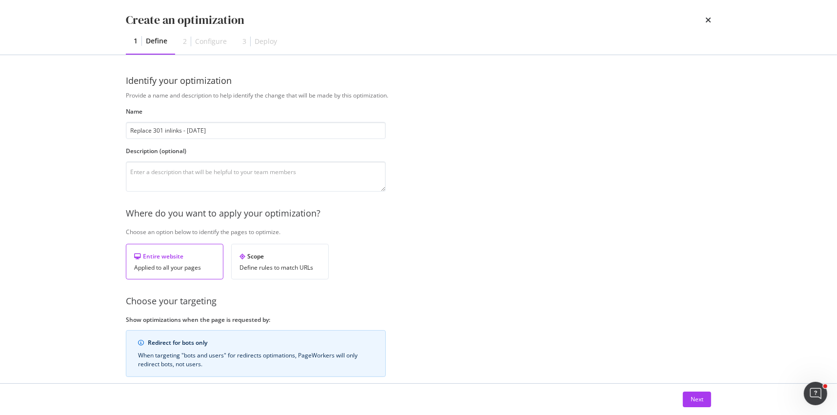
type input "Replace 301 inlinks - [DATE]"
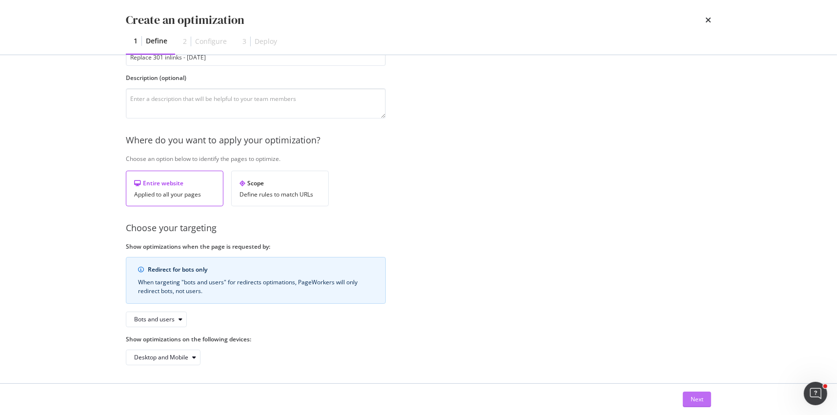
click at [693, 394] on div "Next" at bounding box center [697, 399] width 13 height 15
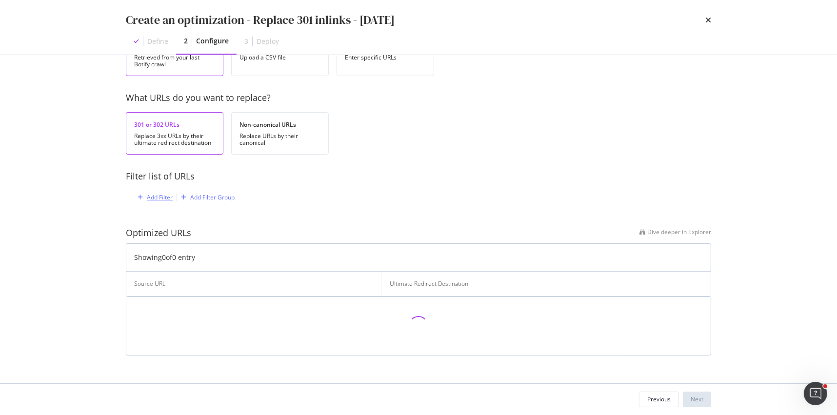
click at [163, 195] on div "Add Filter" at bounding box center [160, 197] width 26 height 8
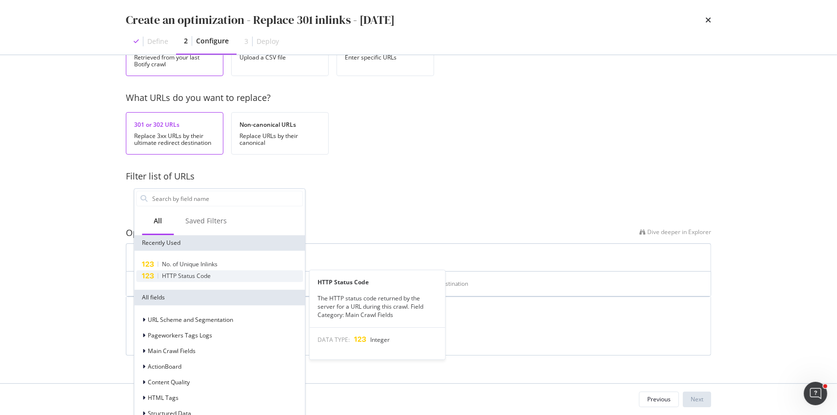
click at [178, 277] on span "HTTP Status Code" at bounding box center [186, 276] width 49 height 8
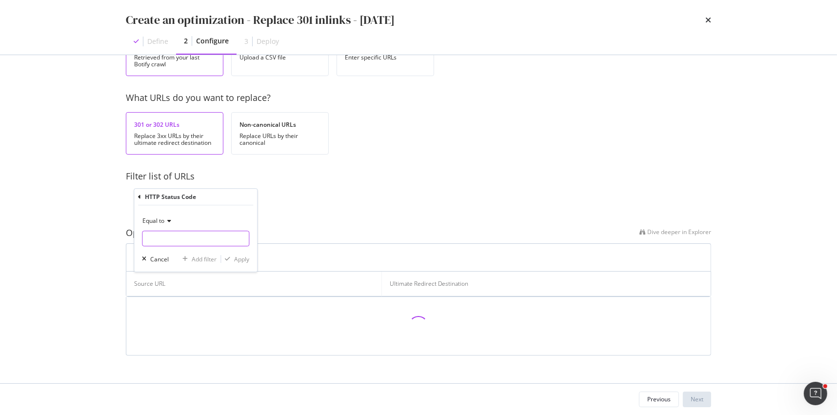
click at [164, 236] on input "modal" at bounding box center [195, 239] width 107 height 16
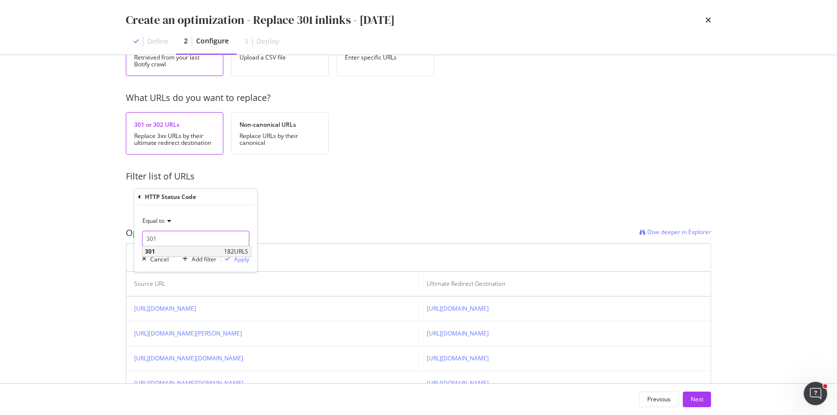
type input "301"
click at [227, 252] on span "182 URLS" at bounding box center [236, 251] width 24 height 8
click at [239, 256] on div "Apply" at bounding box center [241, 259] width 15 height 8
click at [229, 197] on div "Add Filter" at bounding box center [233, 197] width 26 height 8
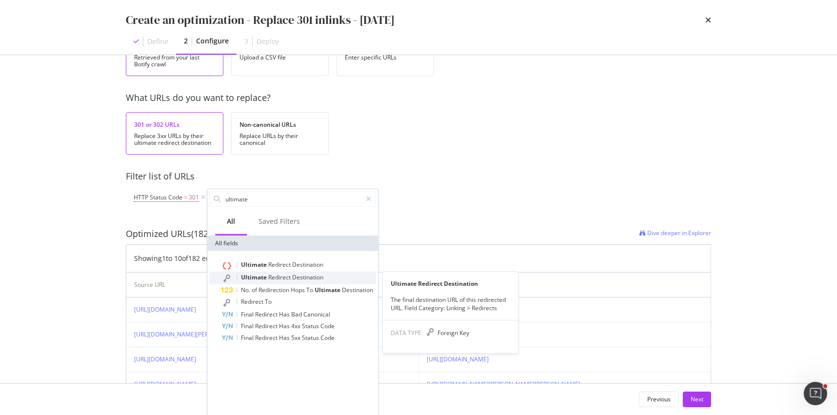
type input "ultimate"
click at [262, 274] on span "Ultimate" at bounding box center [254, 277] width 27 height 8
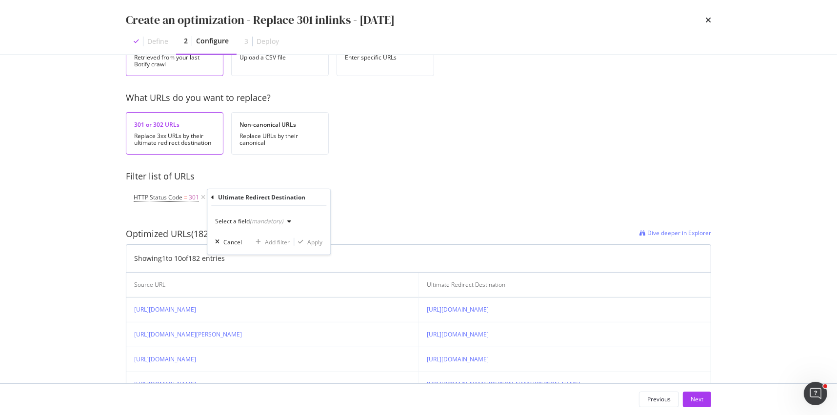
click at [259, 220] on div "(mandatory)" at bounding box center [267, 221] width 34 height 8
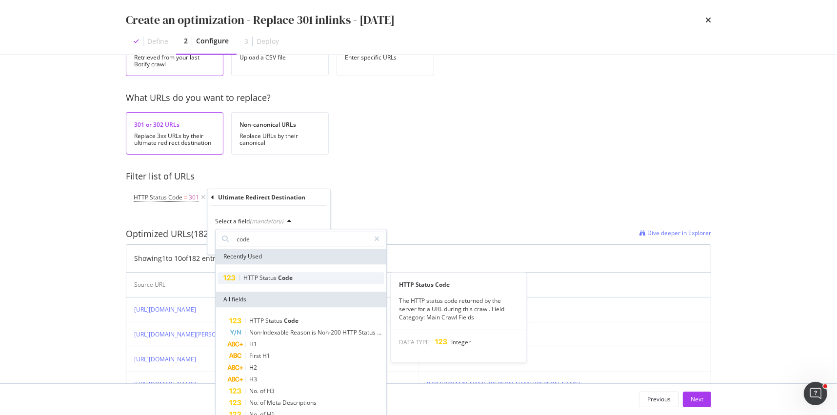
type input "code"
click at [276, 278] on span "Status" at bounding box center [268, 278] width 19 height 8
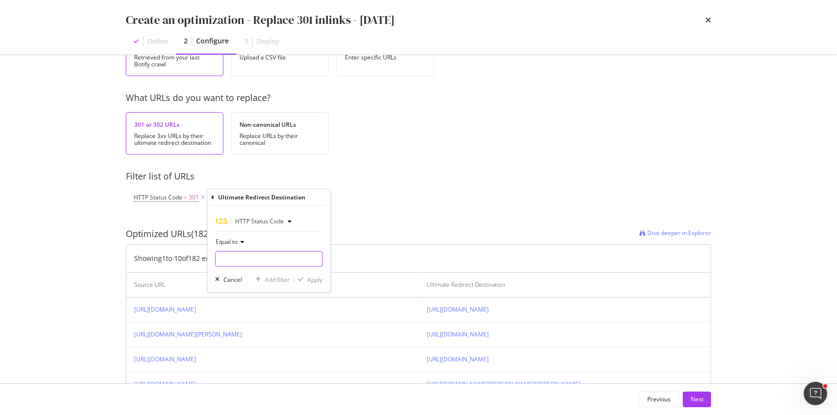
click at [245, 257] on input "modal" at bounding box center [268, 259] width 107 height 16
type input "200"
click at [303, 271] on span "658 URLS" at bounding box center [309, 272] width 24 height 8
click at [312, 278] on div "Apply" at bounding box center [314, 279] width 15 height 8
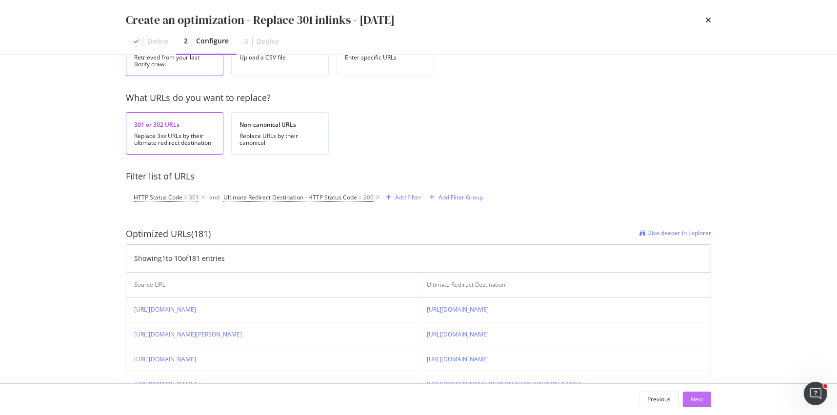
click at [696, 401] on div "Next" at bounding box center [697, 399] width 13 height 8
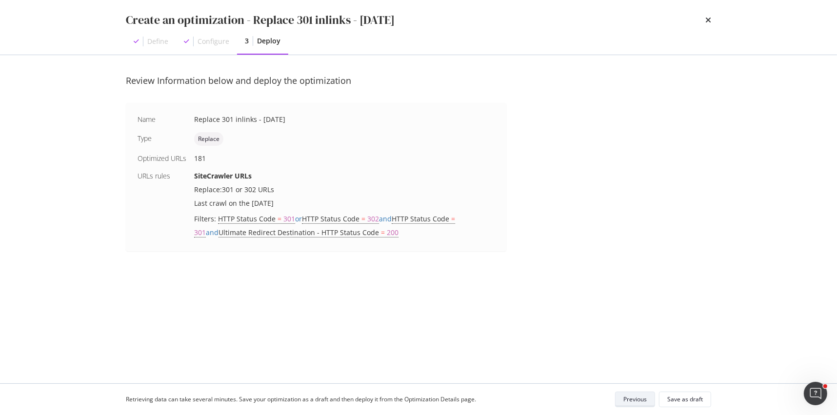
click at [643, 399] on div "Previous" at bounding box center [634, 399] width 23 height 8
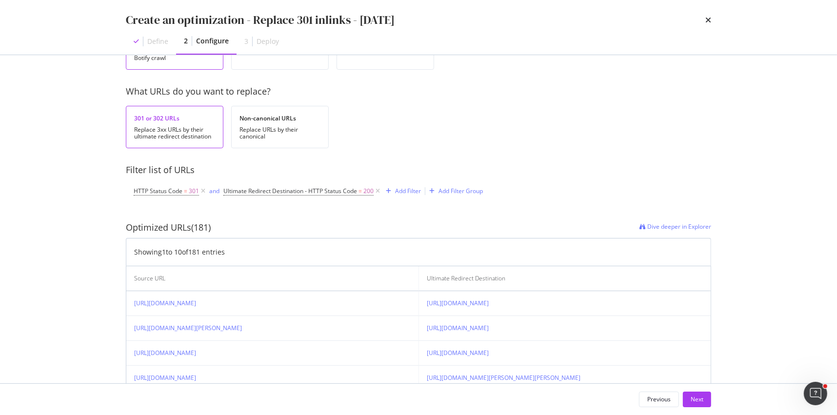
scroll to position [268, 0]
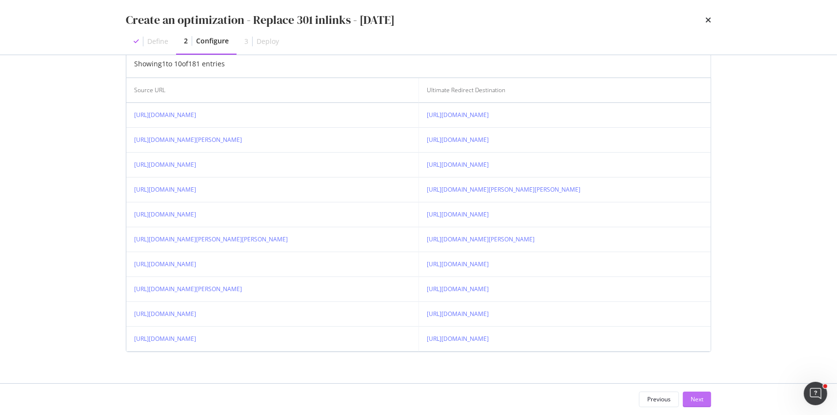
click at [695, 399] on div "Next" at bounding box center [697, 399] width 13 height 8
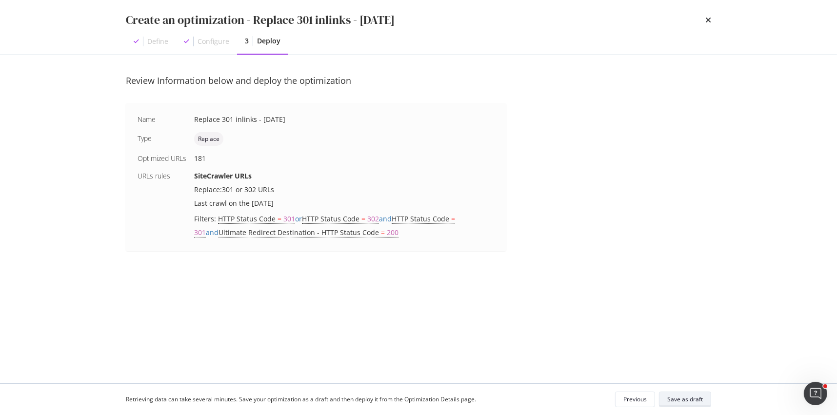
scroll to position [0, 0]
click at [693, 399] on div "Save as draft" at bounding box center [685, 399] width 36 height 8
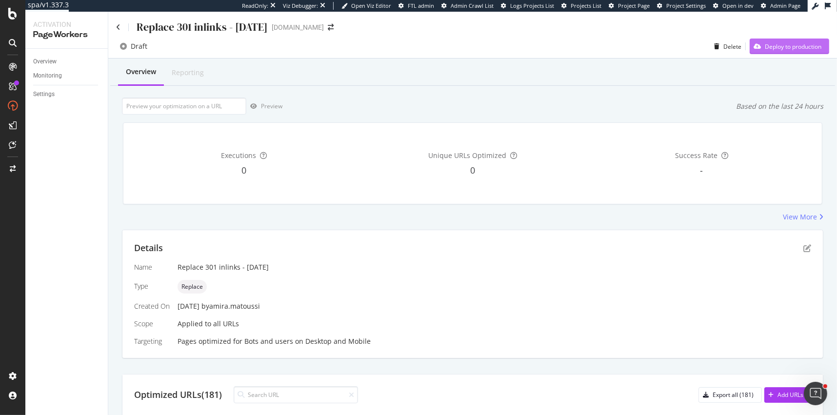
click at [769, 48] on div "Deploy to production" at bounding box center [793, 46] width 57 height 8
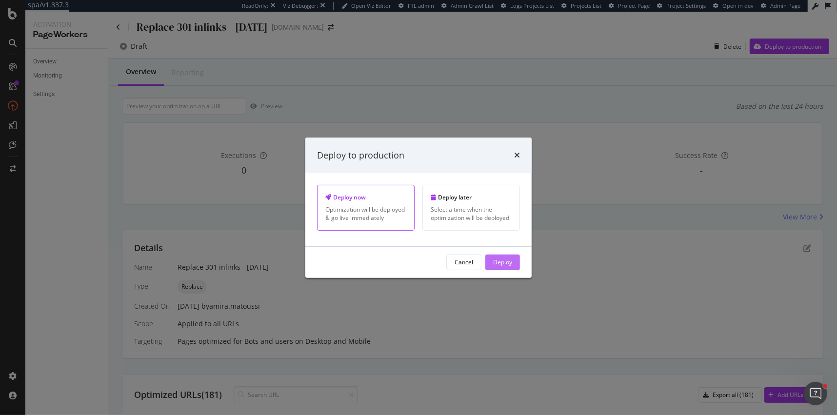
click at [508, 261] on div "Deploy" at bounding box center [502, 262] width 19 height 8
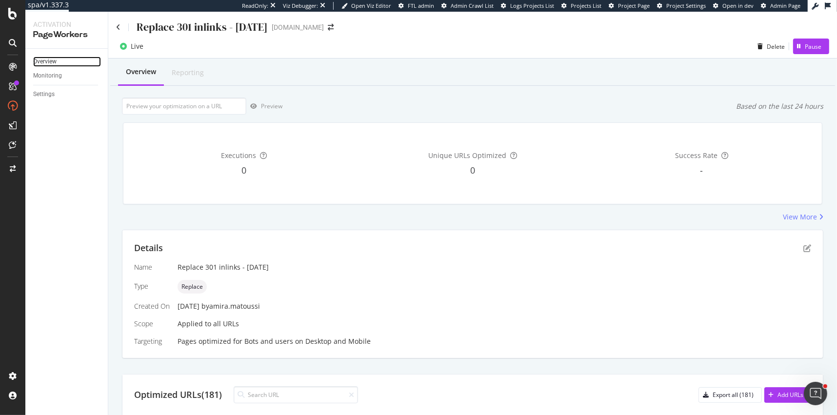
drag, startPoint x: 59, startPoint y: 61, endPoint x: 90, endPoint y: 61, distance: 30.7
click at [59, 61] on link "Overview" at bounding box center [67, 62] width 68 height 10
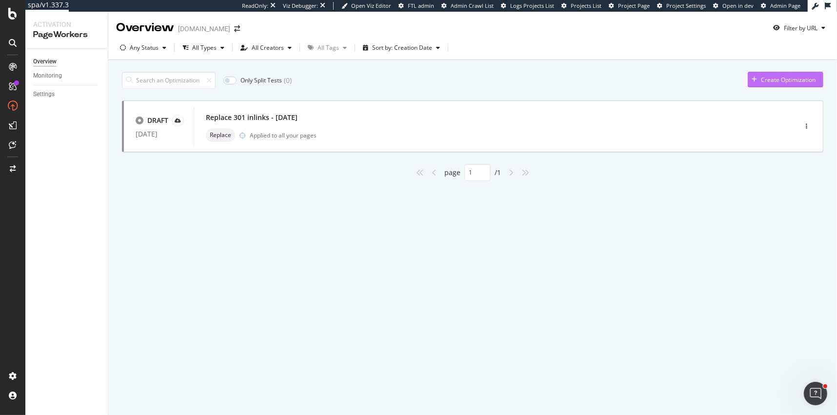
click at [777, 79] on div "Create Optimization" at bounding box center [788, 80] width 55 height 8
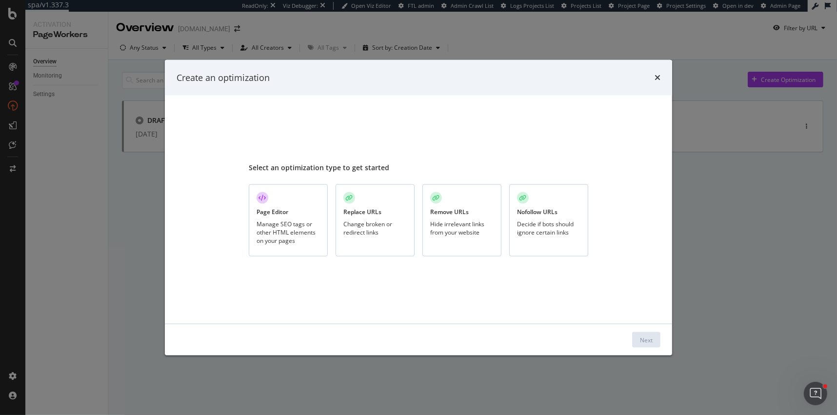
click at [699, 255] on div "Create an optimization Select an optimization type to get started Page Editor M…" at bounding box center [418, 207] width 837 height 415
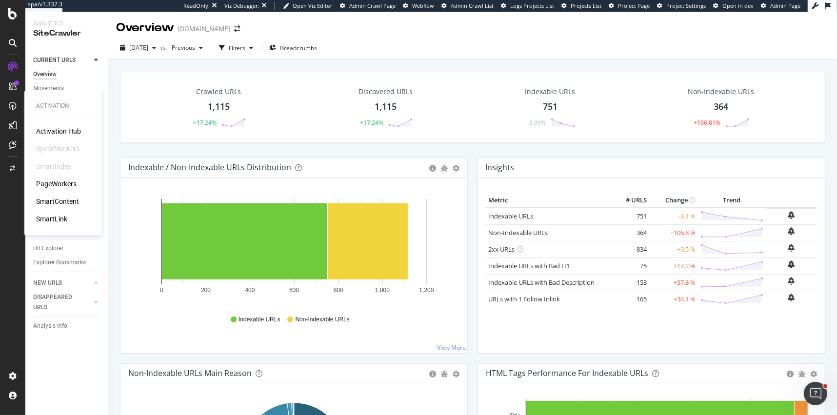
click at [60, 183] on div "PageWorkers" at bounding box center [56, 184] width 40 height 10
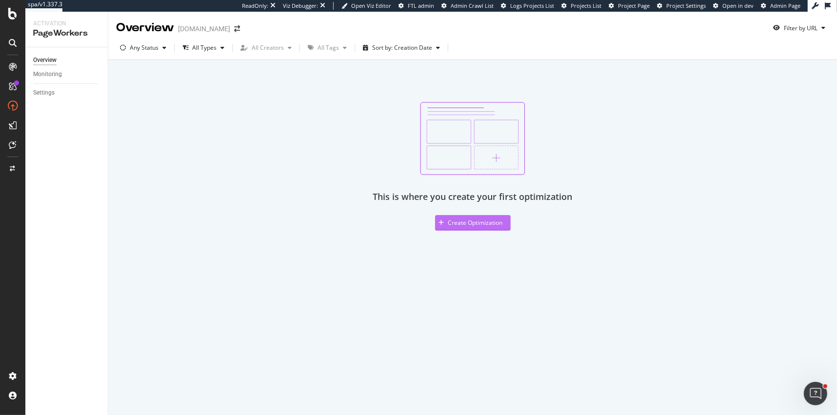
click at [461, 228] on div "Create Optimization" at bounding box center [469, 223] width 68 height 15
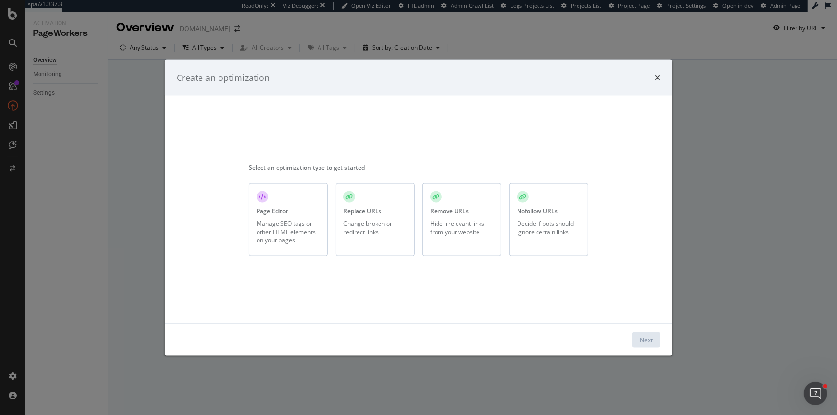
click at [379, 229] on div "Change broken or redirect links" at bounding box center [374, 227] width 63 height 17
click at [642, 343] on div "Next" at bounding box center [646, 340] width 13 height 8
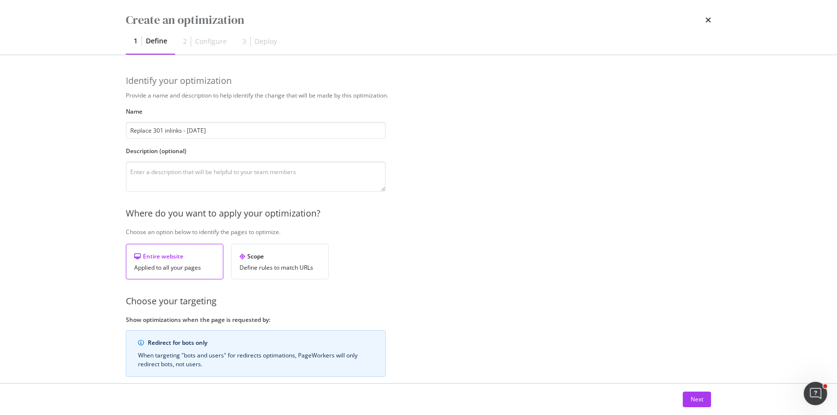
type input "Replace 301 inlinks - [DATE]"
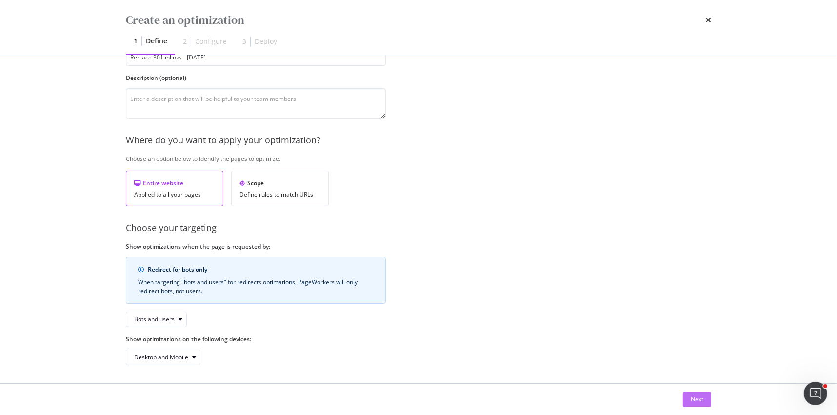
click at [689, 403] on button "Next" at bounding box center [697, 400] width 28 height 16
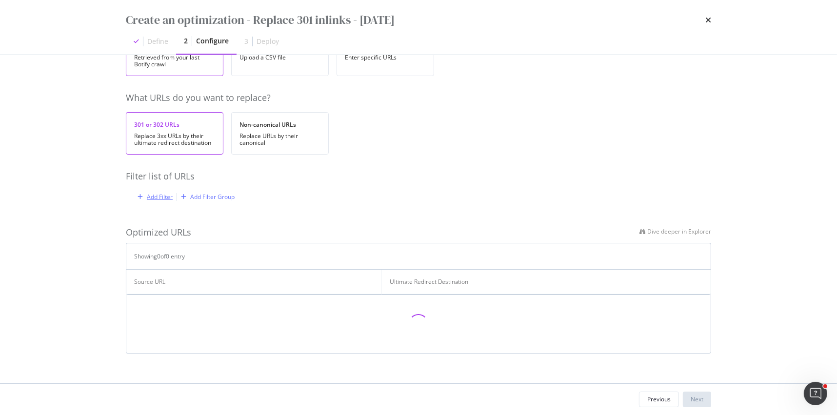
click at [155, 194] on div "Add Filter" at bounding box center [160, 197] width 26 height 8
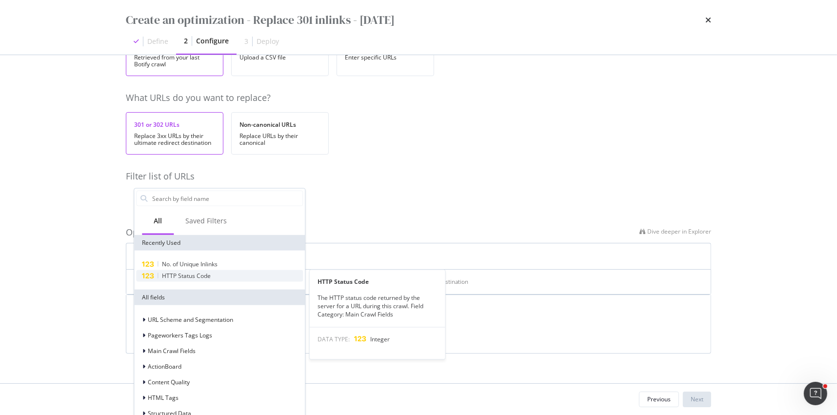
click at [190, 277] on span "HTTP Status Code" at bounding box center [186, 276] width 49 height 8
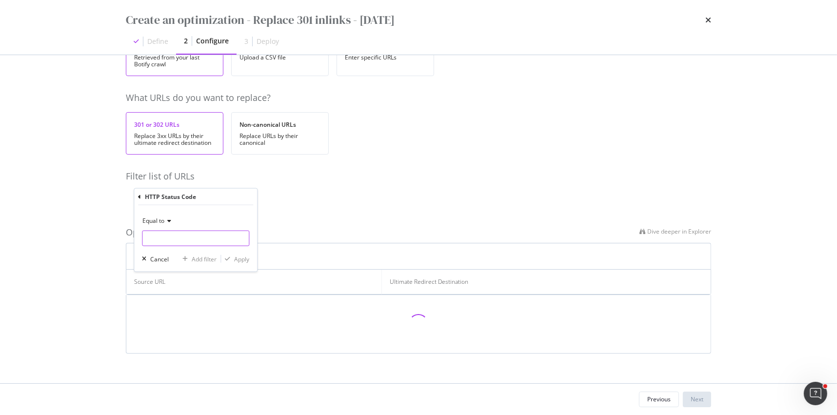
click at [160, 236] on input "modal" at bounding box center [195, 239] width 107 height 16
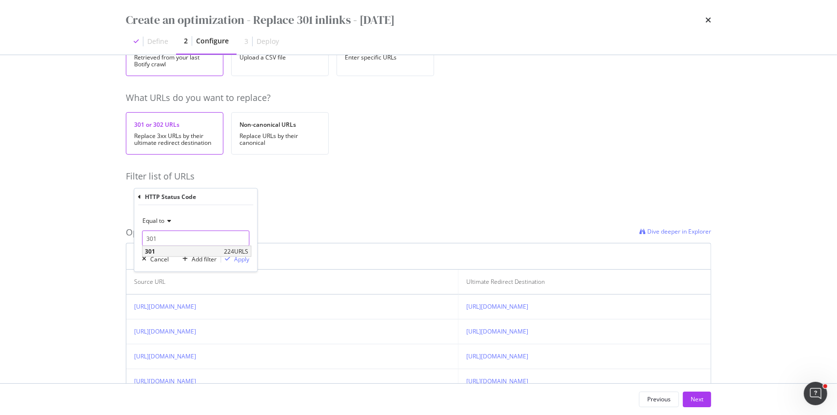
type input "301"
click at [237, 251] on span "224 URLS" at bounding box center [236, 251] width 24 height 8
click at [238, 257] on div "Apply" at bounding box center [241, 259] width 15 height 8
click at [219, 196] on div "modal" at bounding box center [213, 198] width 13 height 6
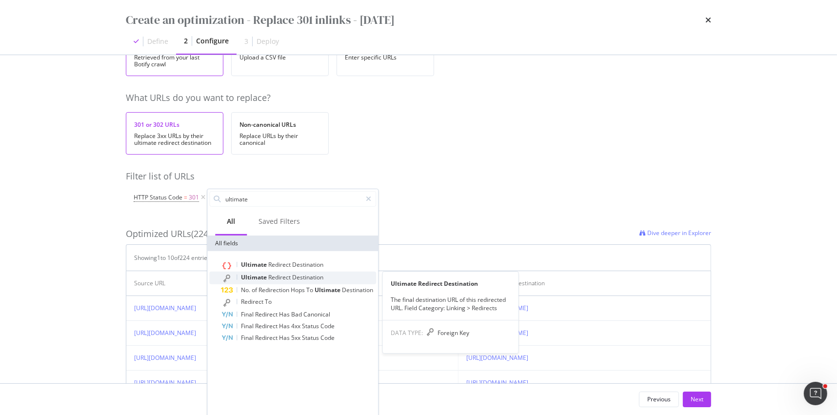
type input "ultimate"
click at [262, 273] on span "Ultimate" at bounding box center [254, 277] width 27 height 8
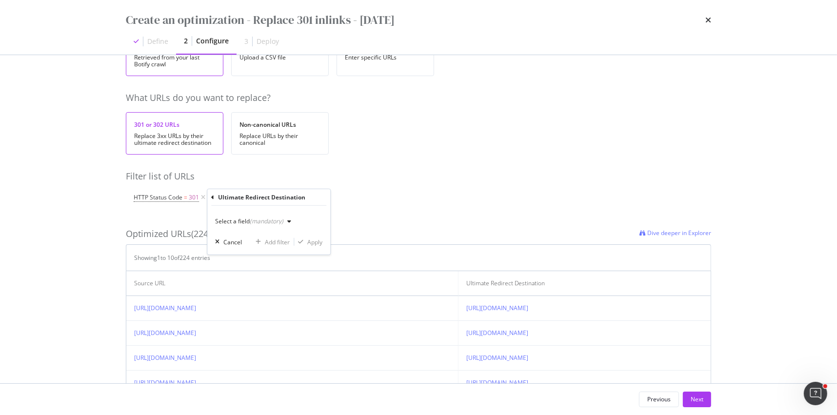
click at [251, 222] on div "(mandatory)" at bounding box center [267, 221] width 34 height 8
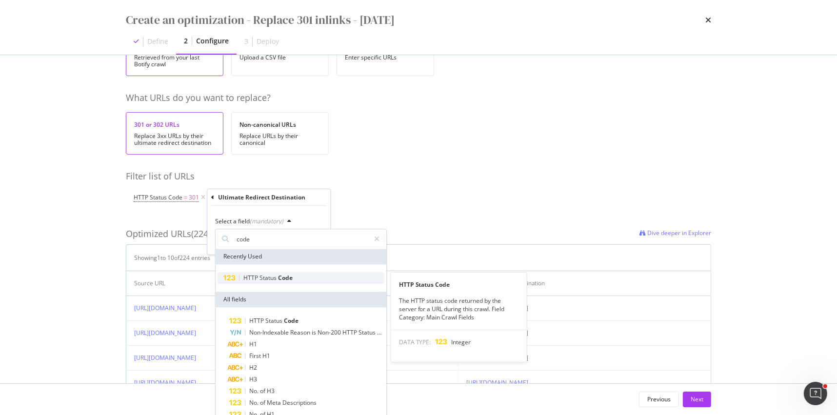
type input "code"
click at [276, 279] on span "Status" at bounding box center [268, 278] width 19 height 8
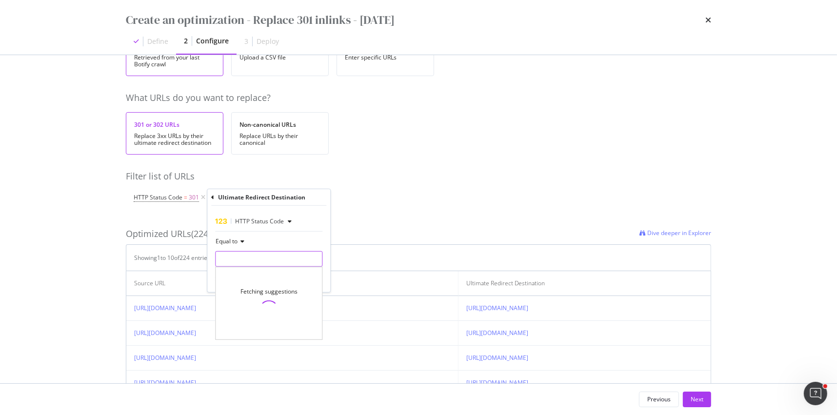
click at [257, 259] on input "modal" at bounding box center [268, 259] width 107 height 16
type input "200"
click at [298, 272] on span "716 URLS" at bounding box center [309, 272] width 24 height 8
click at [310, 277] on div "Apply" at bounding box center [314, 279] width 15 height 8
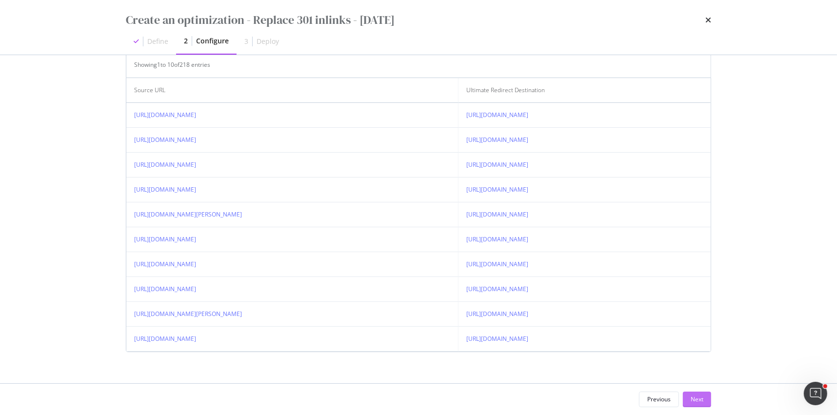
click at [703, 398] on div "Next" at bounding box center [697, 399] width 13 height 8
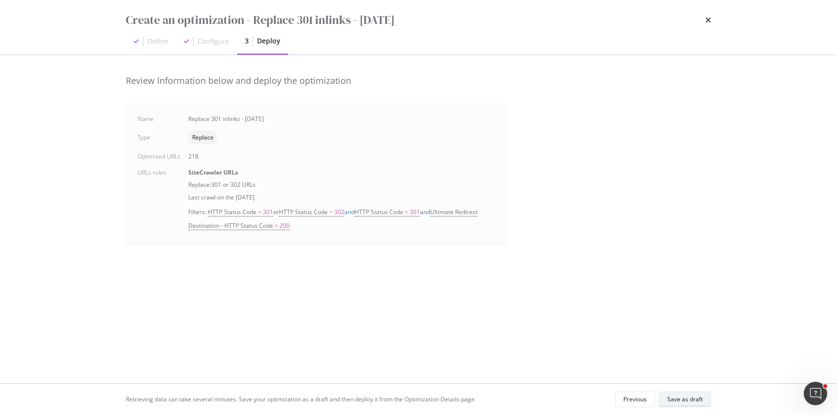
scroll to position [0, 0]
click at [700, 398] on div "Save as draft" at bounding box center [685, 399] width 36 height 8
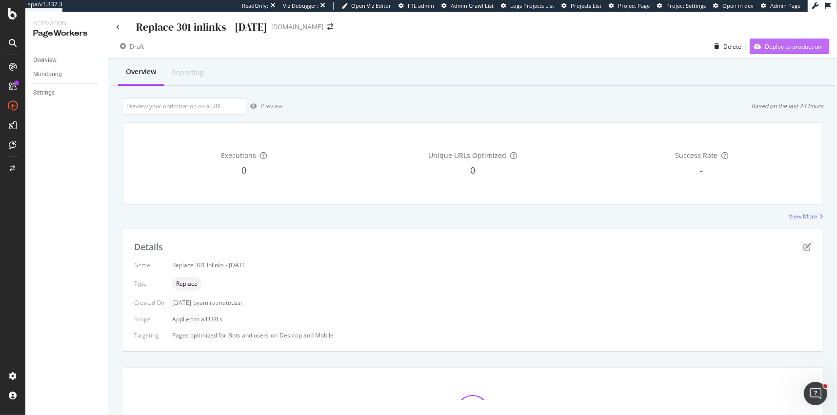
click at [792, 52] on div "Deploy to production" at bounding box center [786, 46] width 72 height 15
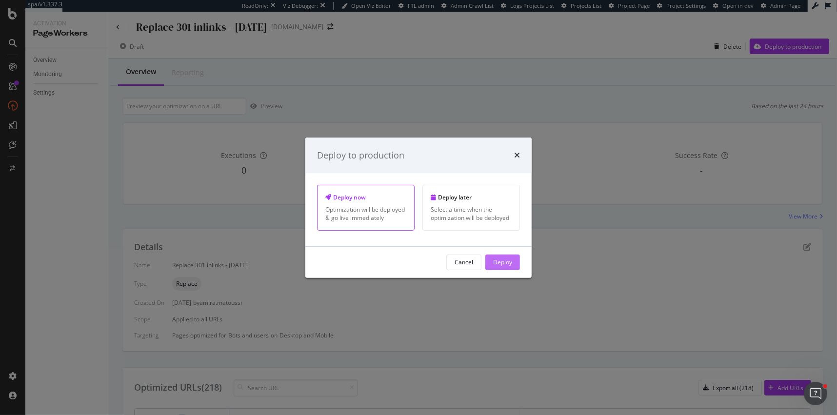
click at [500, 261] on div "Deploy" at bounding box center [502, 262] width 19 height 8
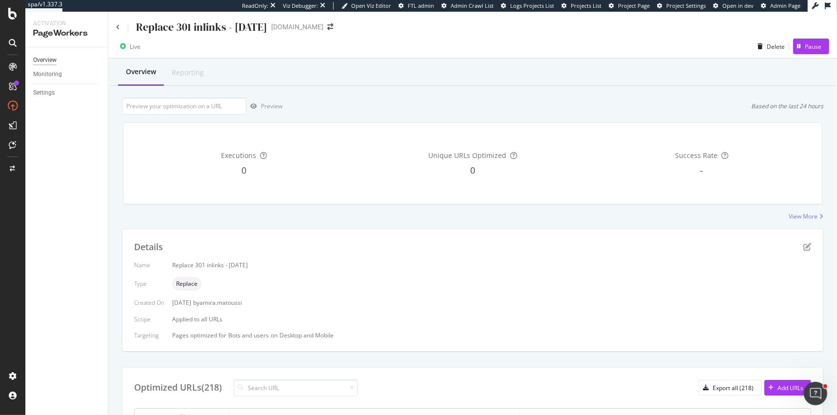
click at [45, 64] on div "Overview" at bounding box center [44, 60] width 23 height 10
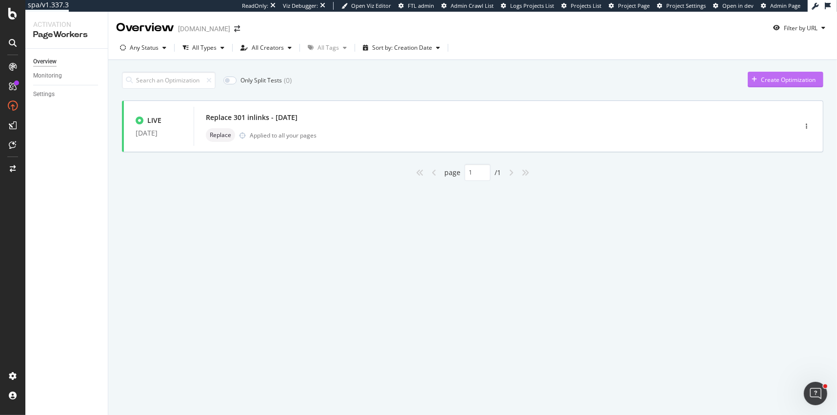
click at [757, 79] on div "button" at bounding box center [754, 80] width 13 height 6
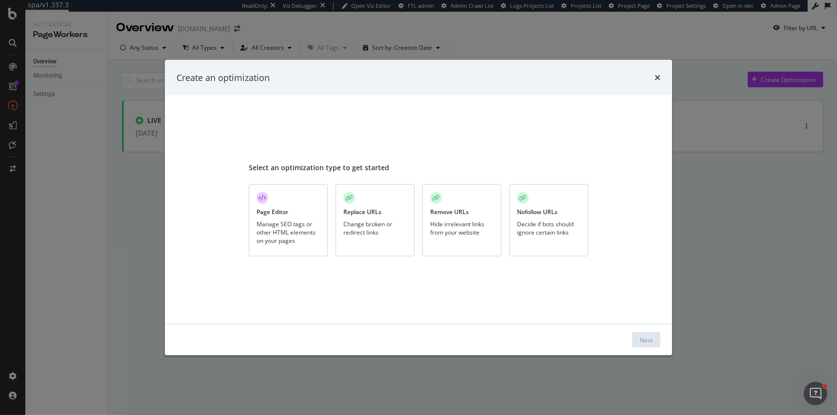
click at [378, 222] on div "Change broken or redirect links" at bounding box center [374, 228] width 63 height 17
click at [461, 218] on div "Remove URLs Hide irrelevant links from your website" at bounding box center [461, 220] width 79 height 73
click at [641, 336] on div "Next" at bounding box center [646, 340] width 13 height 8
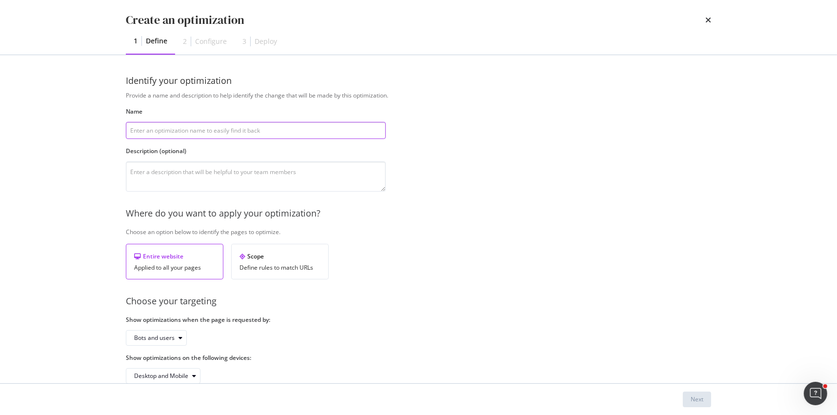
paste input "Remove 404 inlinks - [DATE]"
type input "Remove 404 inlinks - [DATE]"
click at [689, 398] on button "Next" at bounding box center [697, 400] width 28 height 16
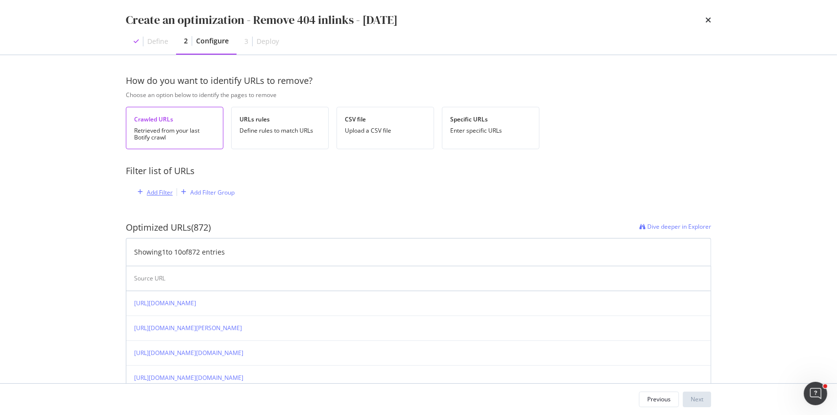
click at [156, 194] on div "Add Filter" at bounding box center [160, 192] width 26 height 8
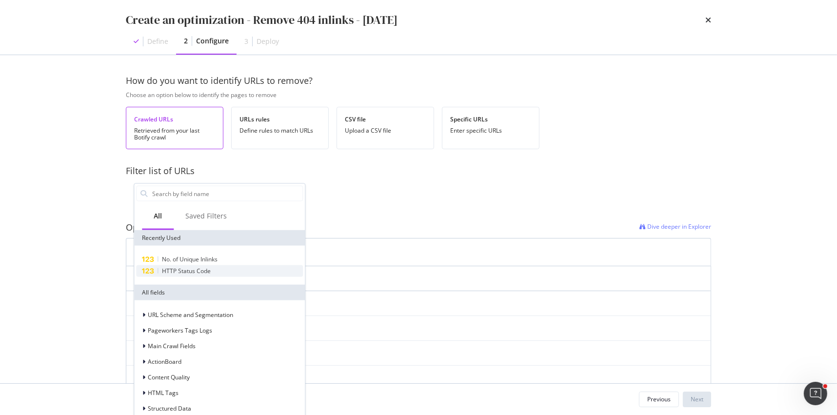
click at [187, 268] on span "HTTP Status Code" at bounding box center [186, 271] width 49 height 8
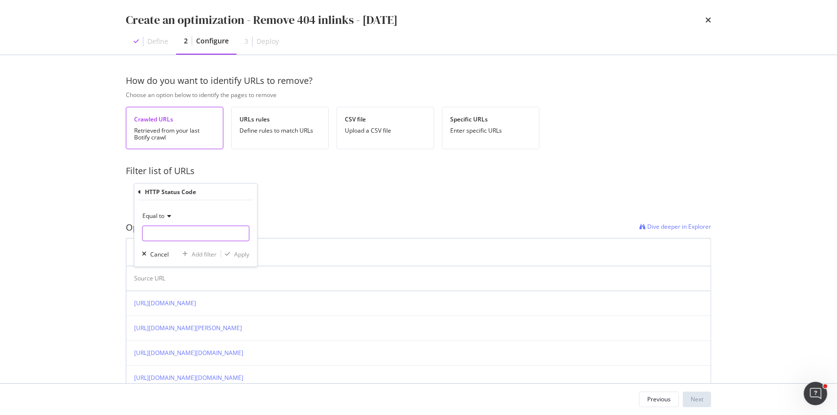
click at [172, 234] on input "modal" at bounding box center [195, 234] width 107 height 16
type input "404"
click at [239, 254] on div "Apply" at bounding box center [241, 254] width 15 height 8
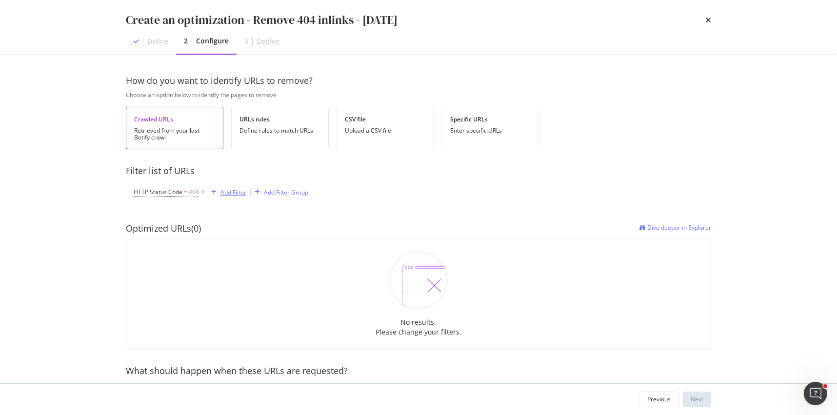
click at [236, 191] on div "Add Filter" at bounding box center [233, 192] width 26 height 8
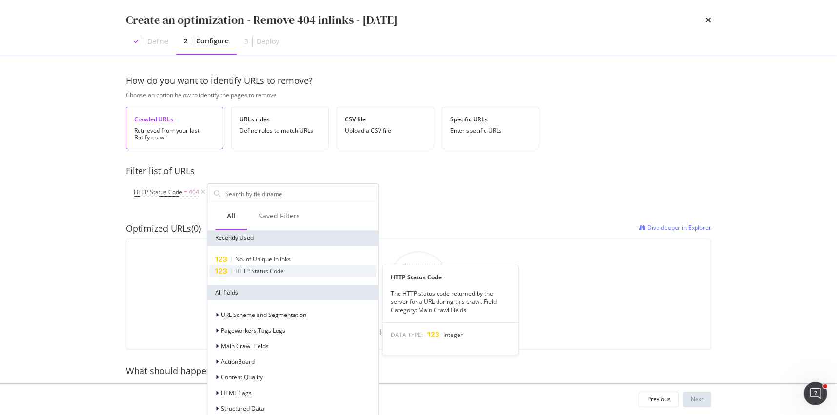
click at [272, 271] on span "HTTP Status Code" at bounding box center [259, 271] width 49 height 8
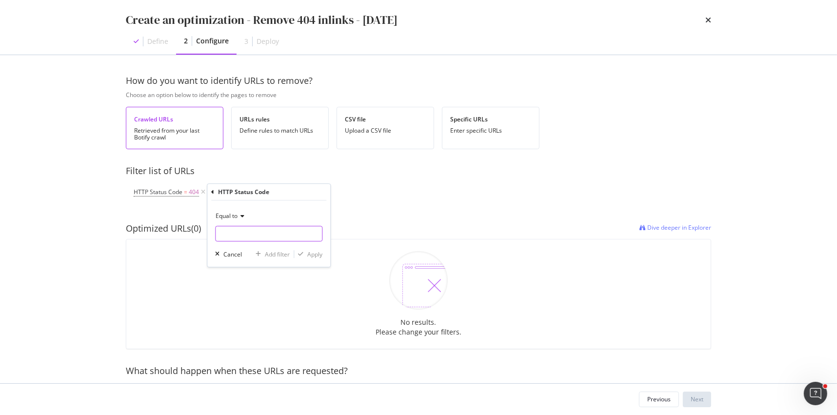
click at [252, 232] on input "modal" at bounding box center [268, 234] width 107 height 16
type input "410"
click at [294, 245] on span "410" at bounding box center [259, 246] width 83 height 8
click at [305, 250] on div "Apply" at bounding box center [308, 254] width 28 height 9
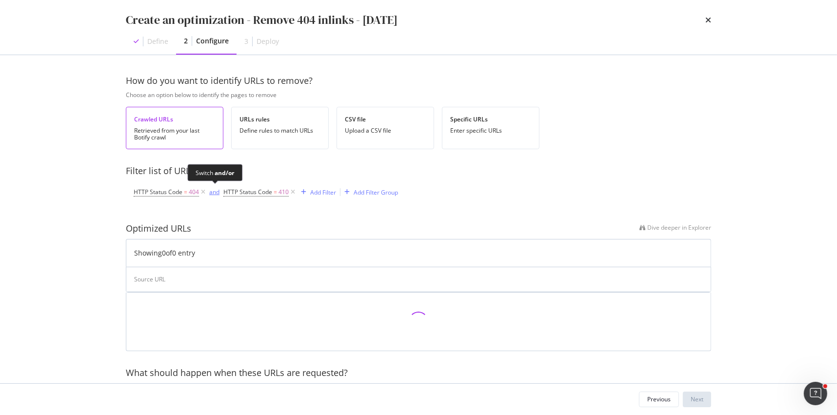
click at [215, 189] on div "and" at bounding box center [214, 192] width 10 height 8
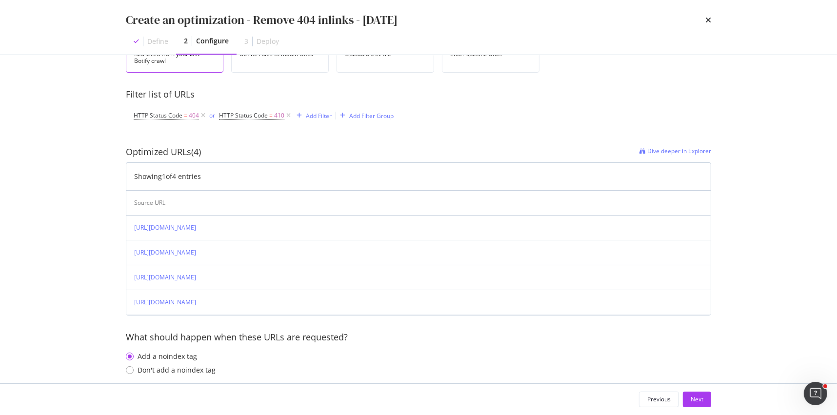
scroll to position [85, 0]
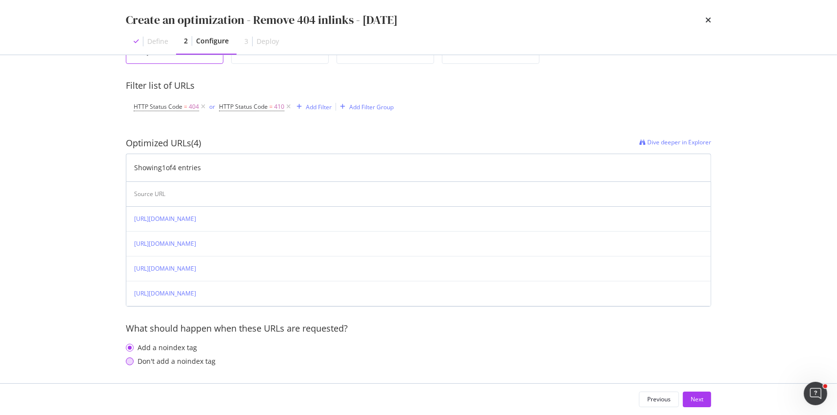
click at [186, 359] on div "Don't add a noindex tag" at bounding box center [177, 362] width 78 height 10
click at [692, 399] on div "Next" at bounding box center [697, 399] width 13 height 8
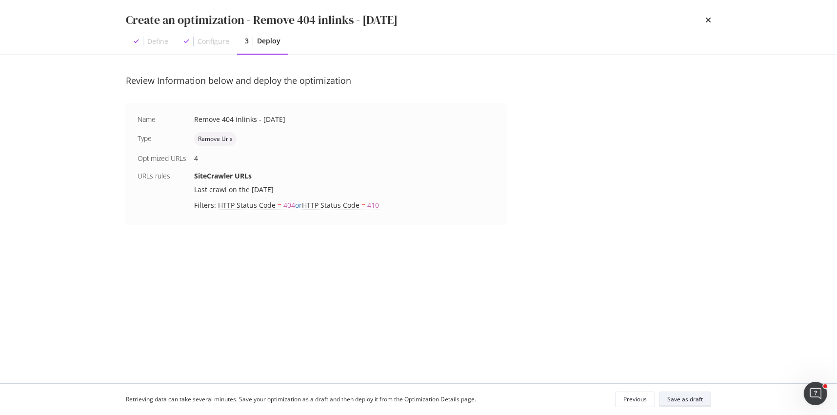
click at [692, 399] on div "Save as draft" at bounding box center [685, 399] width 36 height 8
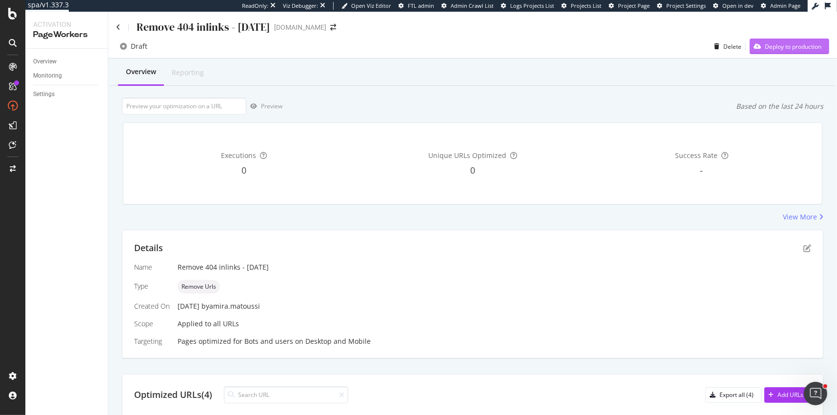
click at [765, 44] on div "Deploy to production" at bounding box center [793, 46] width 57 height 8
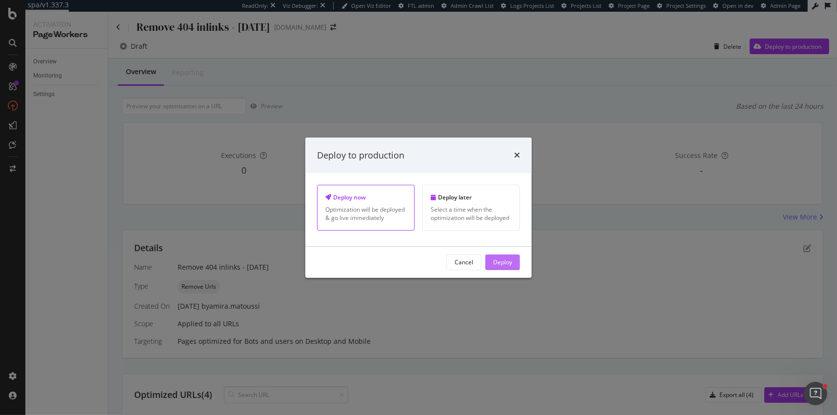
click at [495, 261] on div "Deploy" at bounding box center [502, 262] width 19 height 8
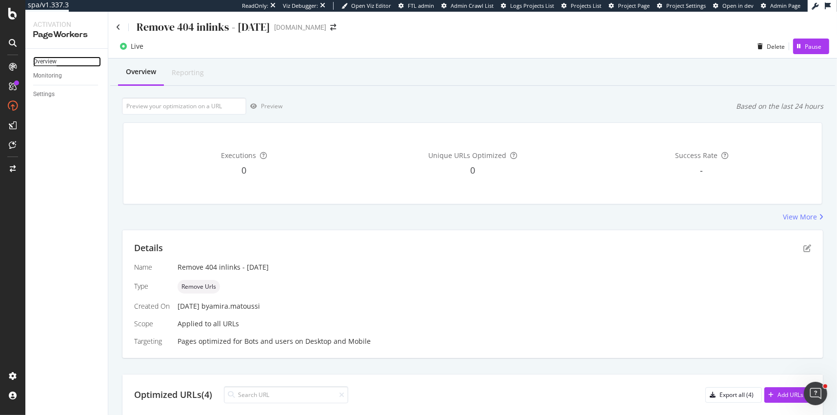
click at [51, 64] on div "Overview" at bounding box center [44, 62] width 23 height 10
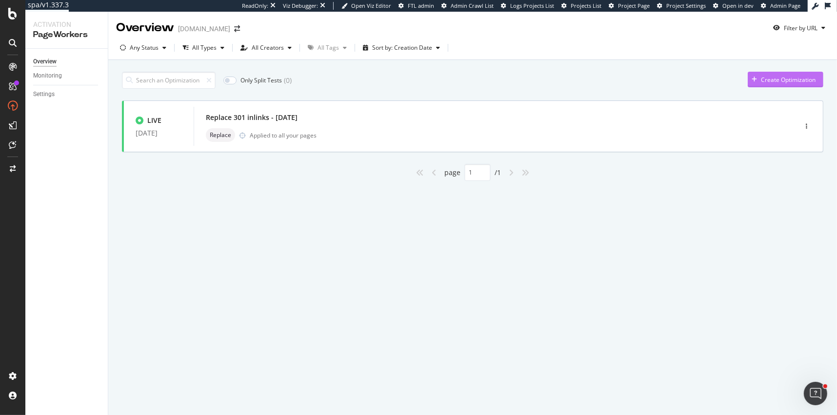
click at [792, 74] on div "Create Optimization" at bounding box center [782, 79] width 68 height 15
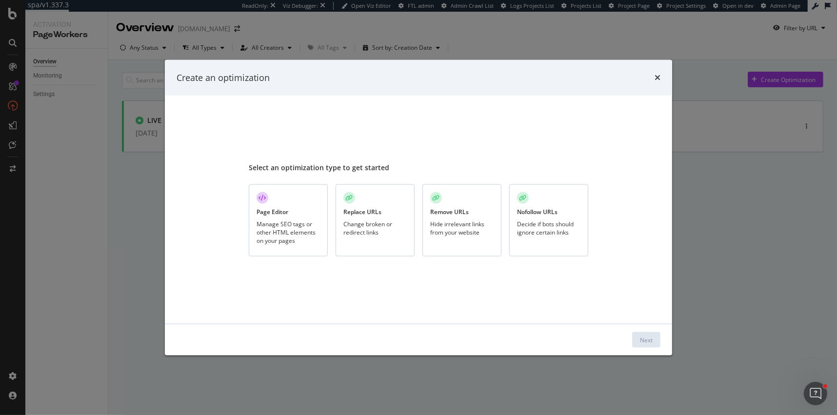
click at [465, 219] on div "Remove URLs Hide irrelevant links from your website" at bounding box center [461, 220] width 79 height 73
click at [641, 339] on div "Next" at bounding box center [646, 340] width 13 height 8
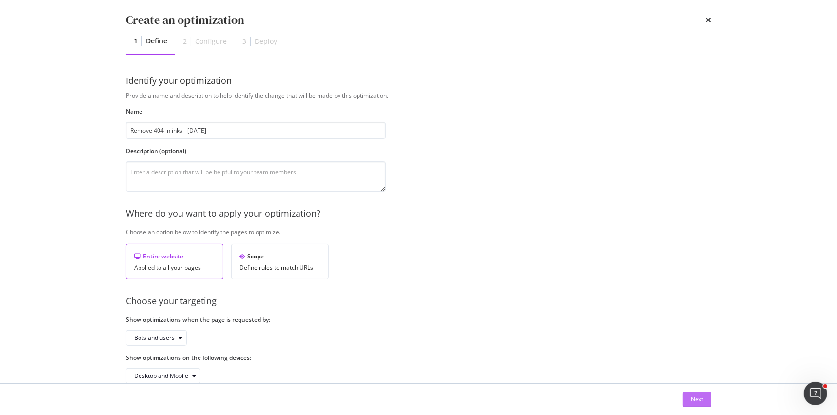
type input "Remove 404 inlinks - [DATE]"
click at [693, 399] on div "Next" at bounding box center [697, 399] width 13 height 8
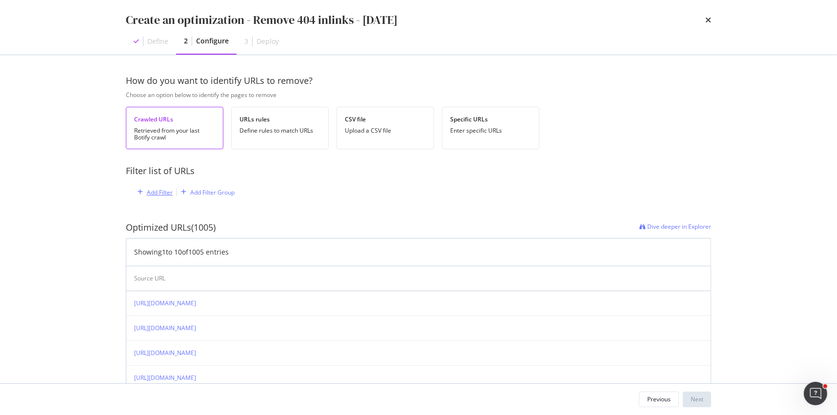
click at [159, 196] on div "Add Filter" at bounding box center [153, 192] width 39 height 11
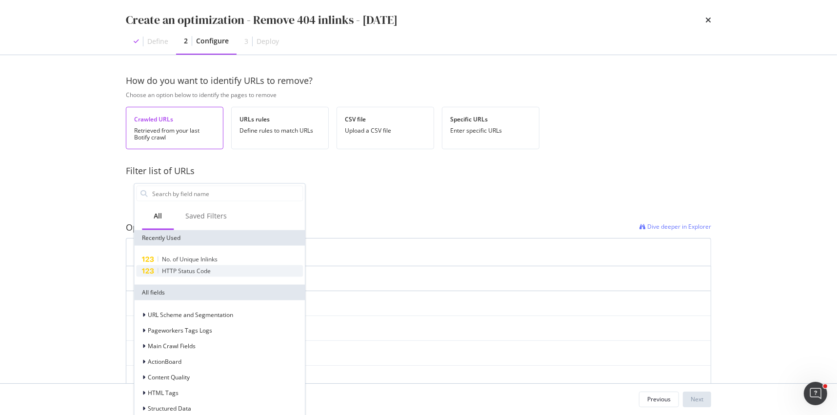
click at [211, 266] on div "HTTP Status Code" at bounding box center [219, 271] width 167 height 12
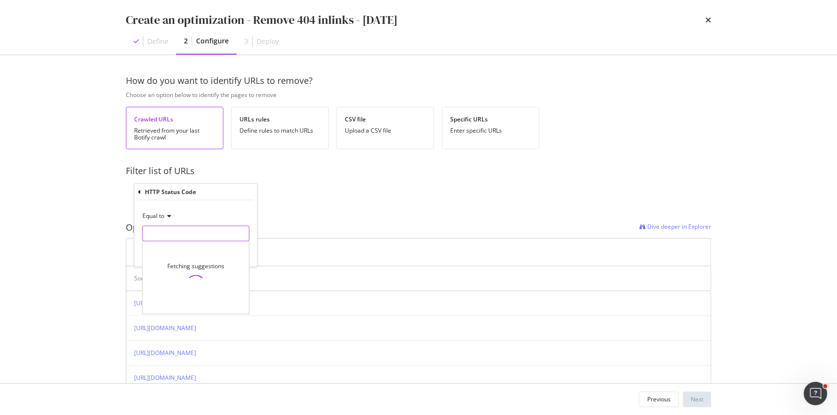
click at [197, 235] on input "modal" at bounding box center [195, 234] width 107 height 16
type input "404"
click at [240, 244] on span "1 URLS" at bounding box center [240, 246] width 18 height 8
click at [240, 252] on div "Apply" at bounding box center [241, 254] width 15 height 8
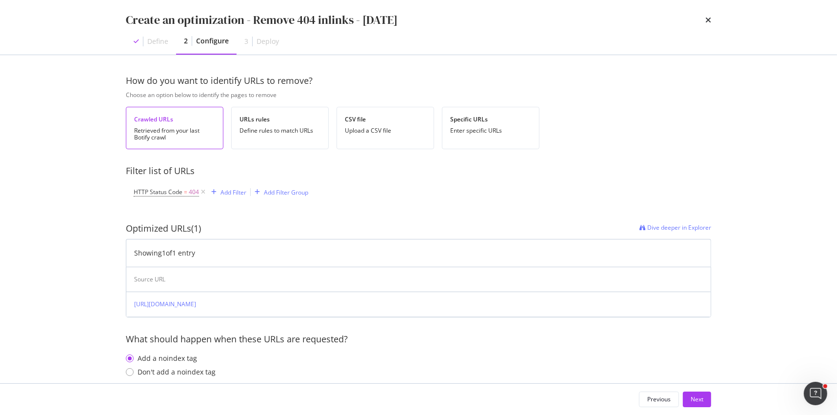
scroll to position [11, 0]
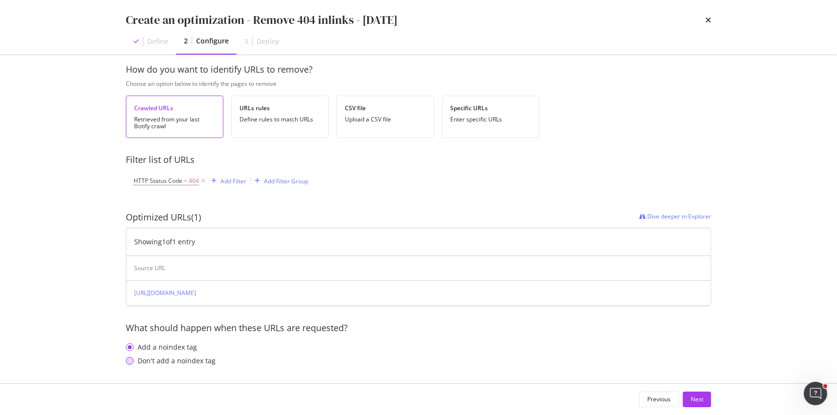
click at [131, 358] on div "Don't add a noindex tag" at bounding box center [130, 361] width 8 height 8
drag, startPoint x: 698, startPoint y: 396, endPoint x: 356, endPoint y: 215, distance: 386.8
click at [356, 215] on div "Create an optimization - Remove 404 inlinks - August 28 Define 2 Configure 3 De…" at bounding box center [418, 207] width 837 height 415
drag, startPoint x: 219, startPoint y: 182, endPoint x: 221, endPoint y: 192, distance: 10.5
click at [221, 192] on div "HTTP Status Code = 404 Add Filter Add Filter Group" at bounding box center [419, 180] width 570 height 29
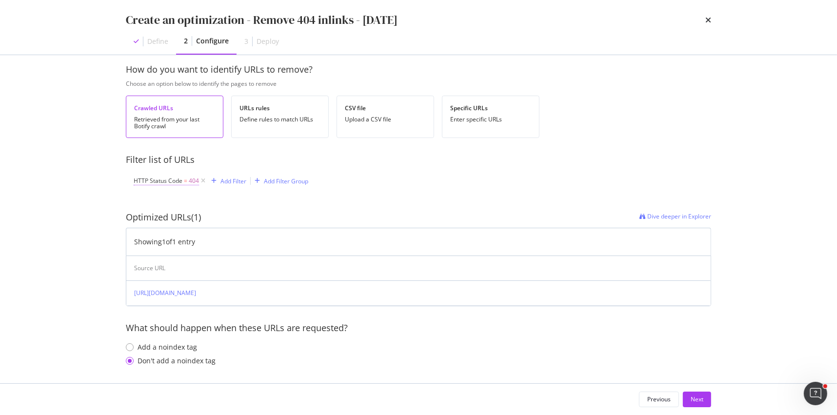
click at [180, 181] on span "HTTP Status Code" at bounding box center [158, 181] width 49 height 8
click at [274, 206] on div "Optimized URLs (1) Dive deeper in Explorer Showing 1 of 1 entry Source URL http…" at bounding box center [418, 259] width 585 height 126
click at [152, 178] on span "HTTP Status Code" at bounding box center [158, 181] width 49 height 8
click at [307, 198] on div "Optimized URLs (1) Dive deeper in Explorer Showing 1 of 1 entry Source URL http…" at bounding box center [418, 259] width 585 height 126
click at [226, 187] on div "HTTP Status Code = 404 Add Filter Add Filter Group" at bounding box center [419, 180] width 570 height 29
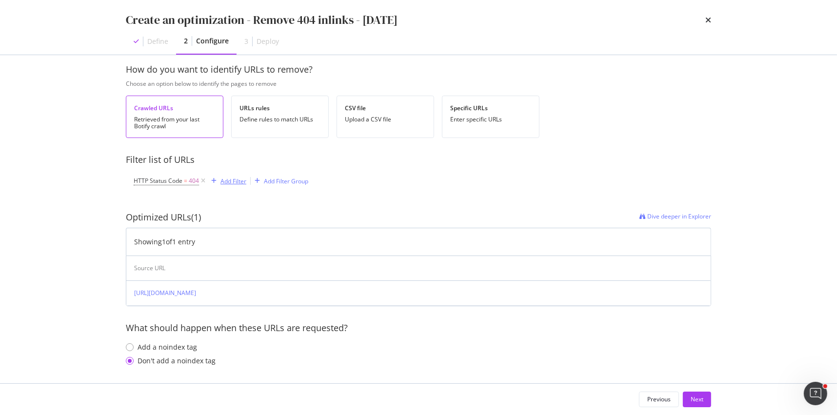
click at [226, 183] on div "Add Filter" at bounding box center [233, 181] width 26 height 8
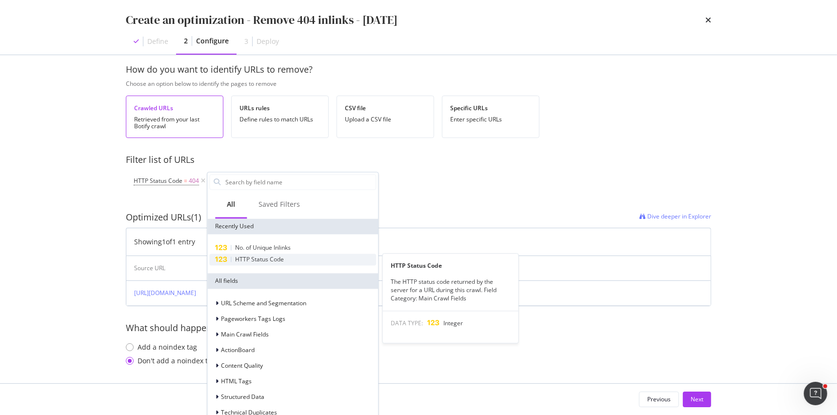
click at [279, 257] on span "HTTP Status Code" at bounding box center [259, 260] width 49 height 8
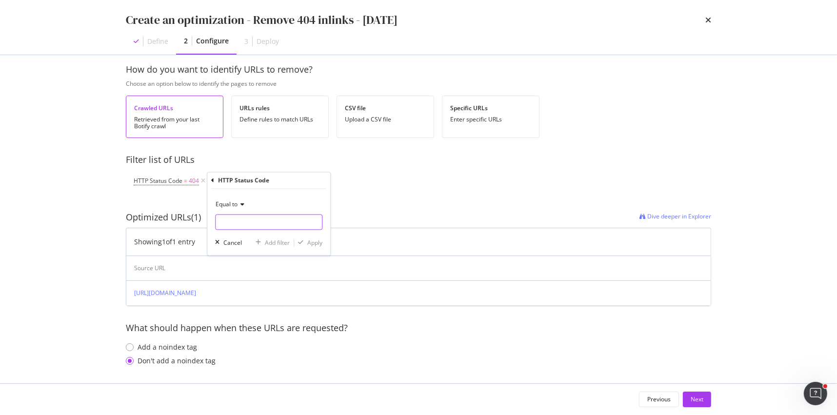
click at [249, 224] on input "modal" at bounding box center [268, 223] width 107 height 16
click at [246, 265] on span "410" at bounding box center [259, 266] width 83 height 8
type input "410"
click at [311, 240] on div "Apply" at bounding box center [314, 243] width 15 height 8
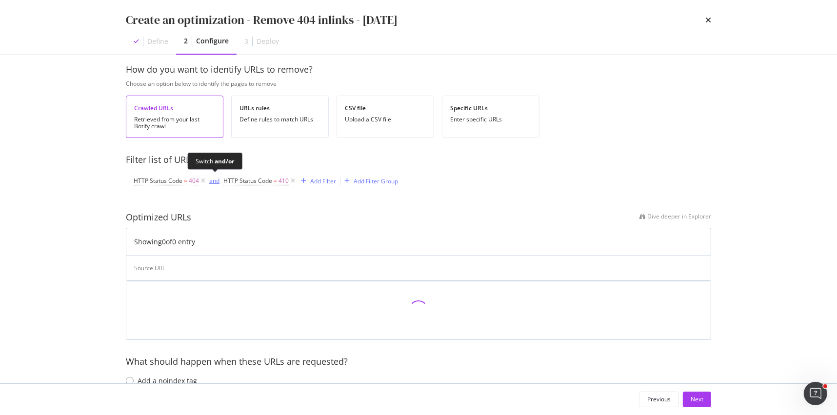
click at [214, 180] on div "and" at bounding box center [214, 181] width 10 height 8
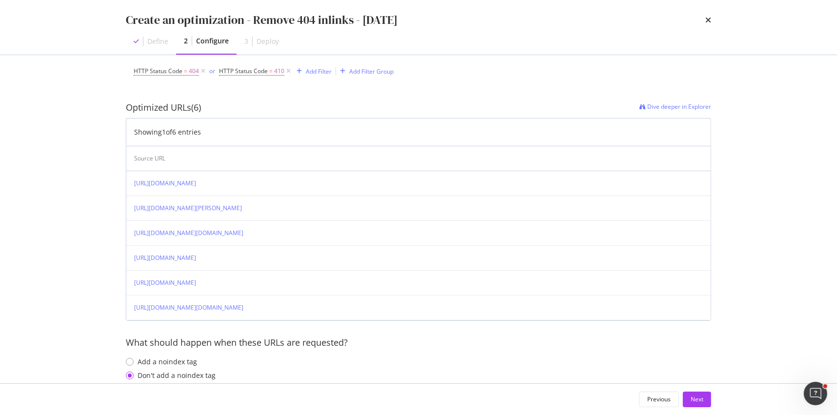
scroll to position [135, 0]
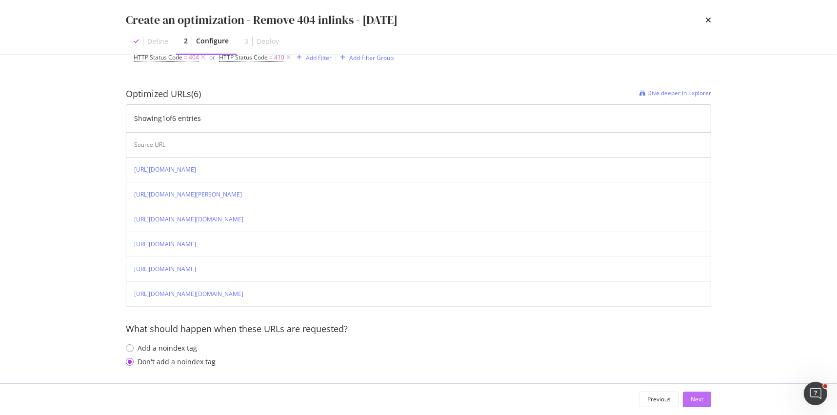
click at [700, 398] on div "Next" at bounding box center [697, 399] width 13 height 8
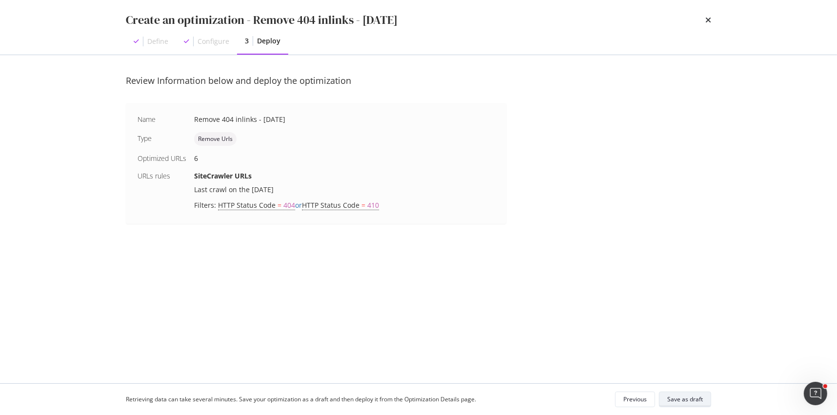
scroll to position [0, 0]
click at [691, 397] on div "Save as draft" at bounding box center [685, 399] width 36 height 8
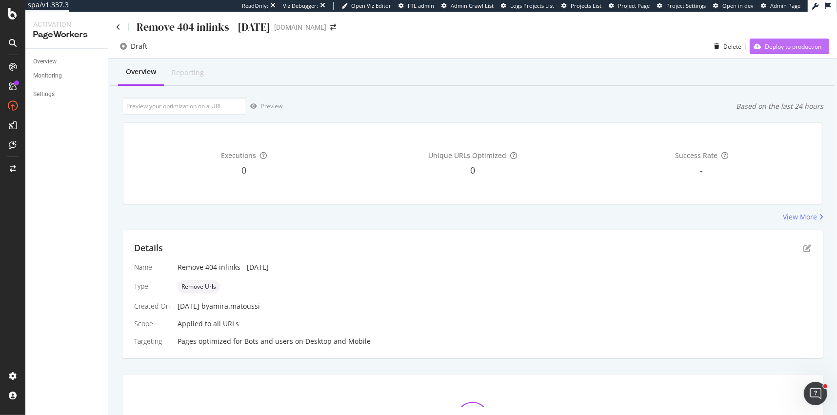
click at [795, 45] on div "Deploy to production" at bounding box center [793, 46] width 57 height 8
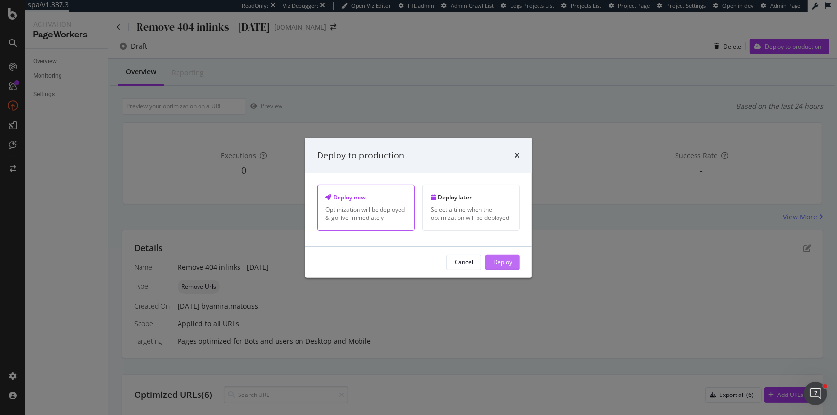
click at [510, 261] on div "Deploy" at bounding box center [502, 262] width 19 height 8
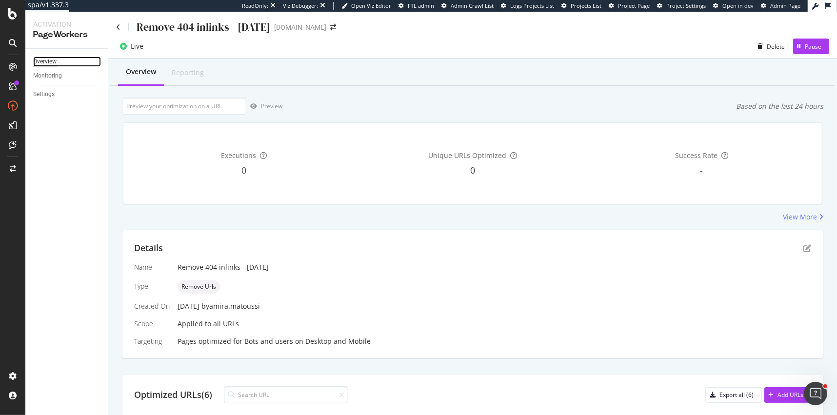
click at [52, 64] on div "Overview" at bounding box center [44, 62] width 23 height 10
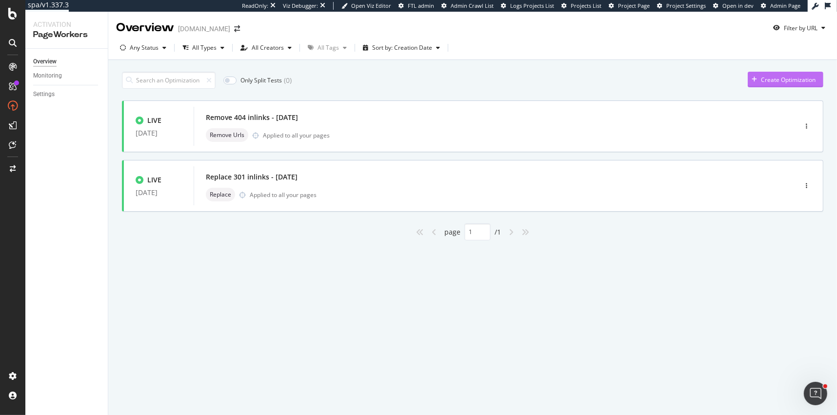
click at [775, 80] on div "Create Optimization" at bounding box center [788, 80] width 55 height 8
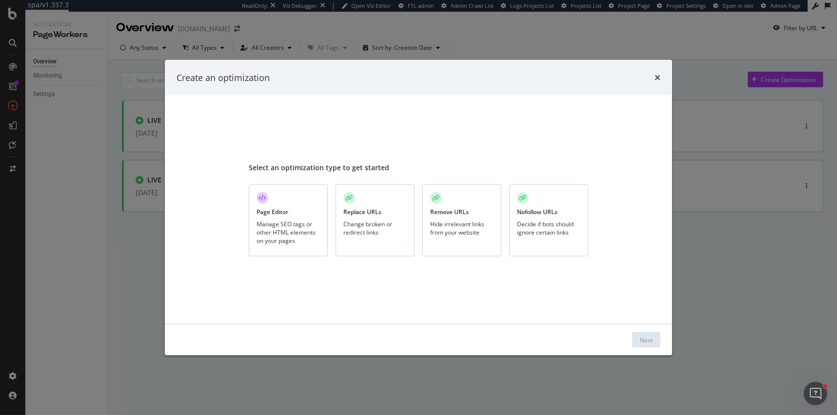
click at [267, 223] on div "Manage SEO tags or other HTML elements on your pages" at bounding box center [288, 232] width 63 height 25
click at [644, 339] on div "Next" at bounding box center [646, 340] width 13 height 8
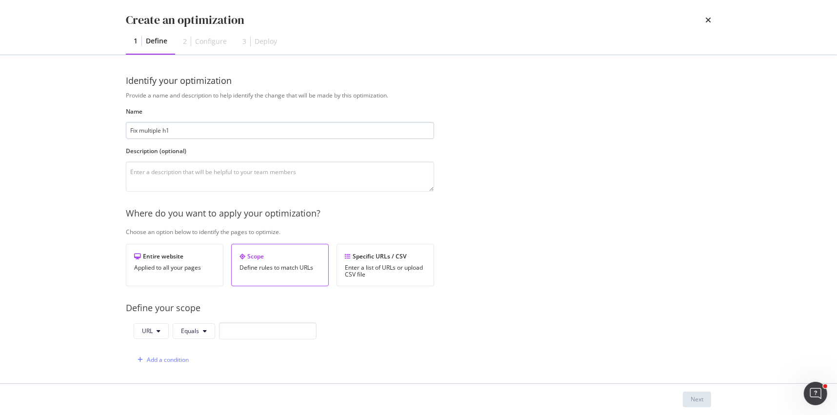
click at [241, 135] on input "Fix multiple h1" at bounding box center [280, 130] width 308 height 17
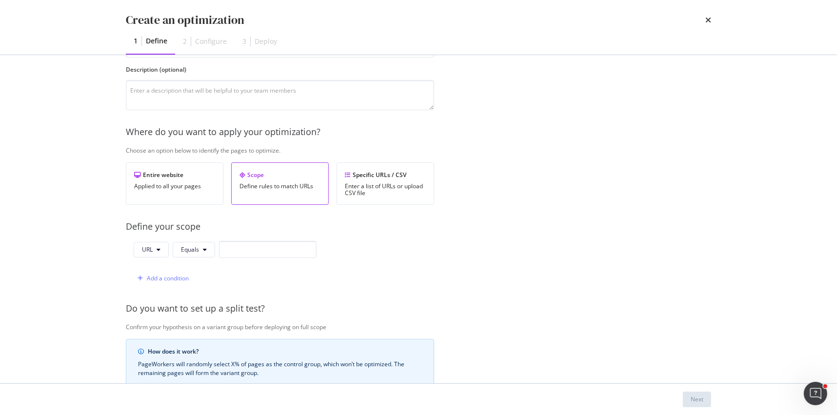
scroll to position [113, 0]
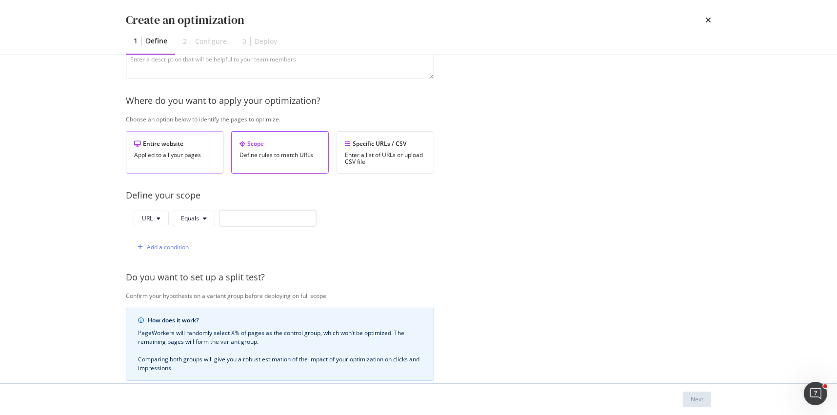
type input "Fix multiple h1"
click at [181, 148] on div "Entire website Applied to all your pages" at bounding box center [175, 152] width 98 height 42
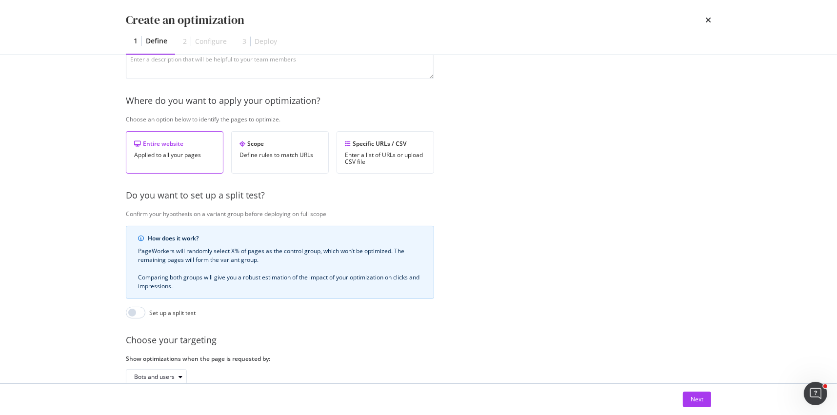
scroll to position [170, 0]
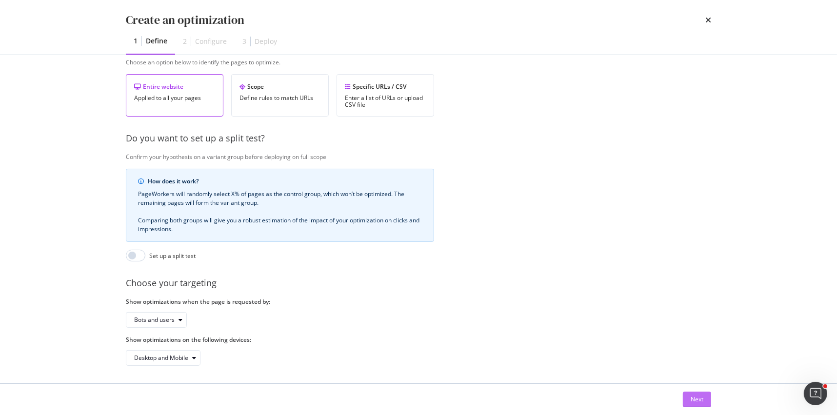
click at [697, 398] on div "Next" at bounding box center [697, 399] width 13 height 8
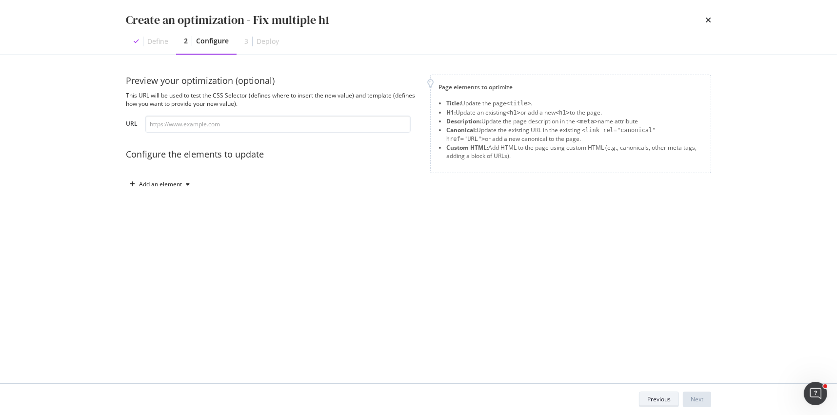
scroll to position [0, 0]
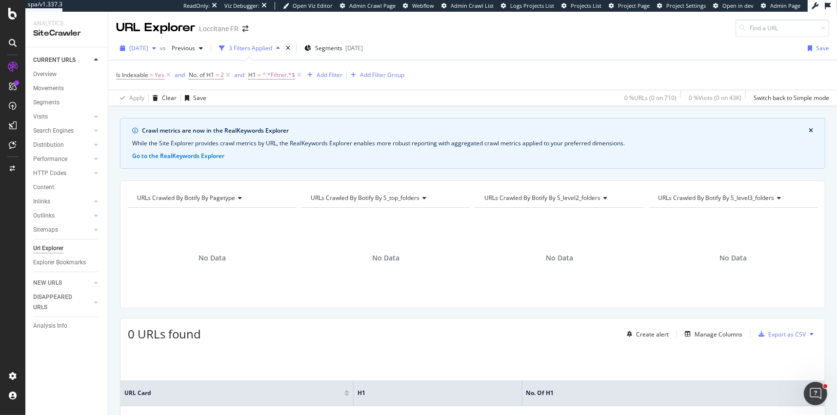
click at [143, 52] on span "[DATE]" at bounding box center [138, 48] width 19 height 8
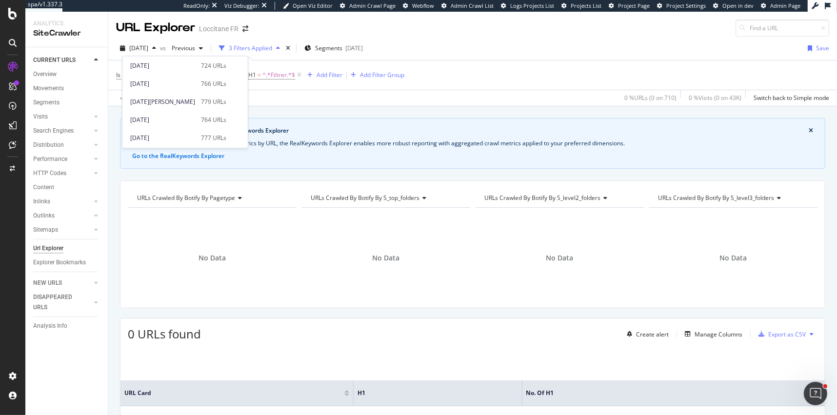
scroll to position [195, 0]
click at [160, 106] on div "[DATE][PERSON_NAME] 779 URLs" at bounding box center [184, 102] width 125 height 14
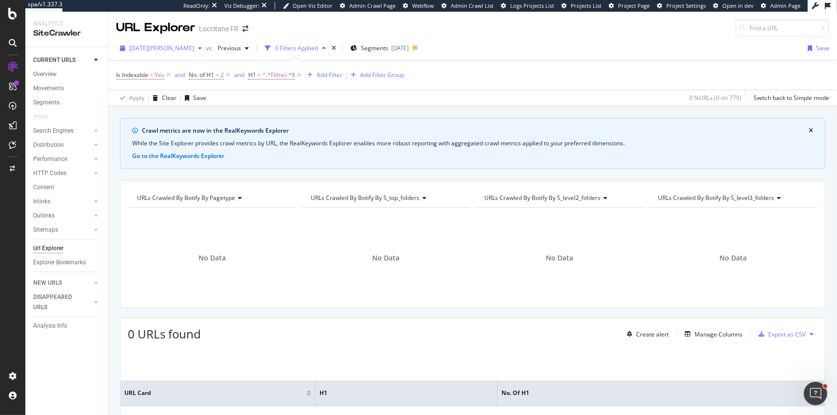
click at [154, 48] on span "[DATE][PERSON_NAME]" at bounding box center [161, 48] width 65 height 8
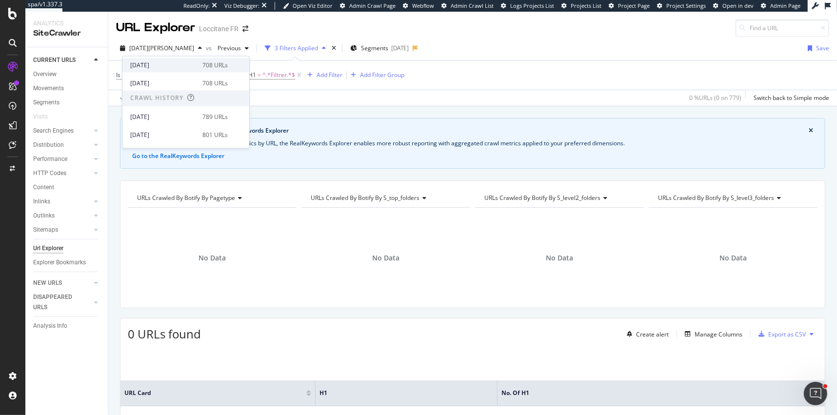
scroll to position [268, 0]
click at [176, 104] on div "[DATE]" at bounding box center [163, 101] width 66 height 9
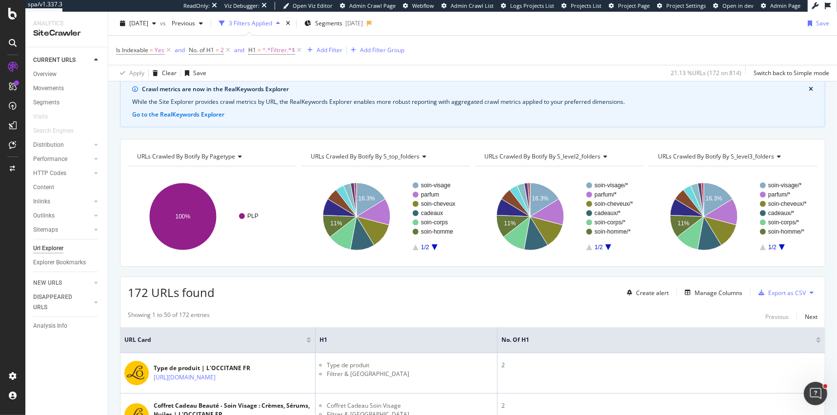
scroll to position [38, 0]
